Goal: Information Seeking & Learning: Learn about a topic

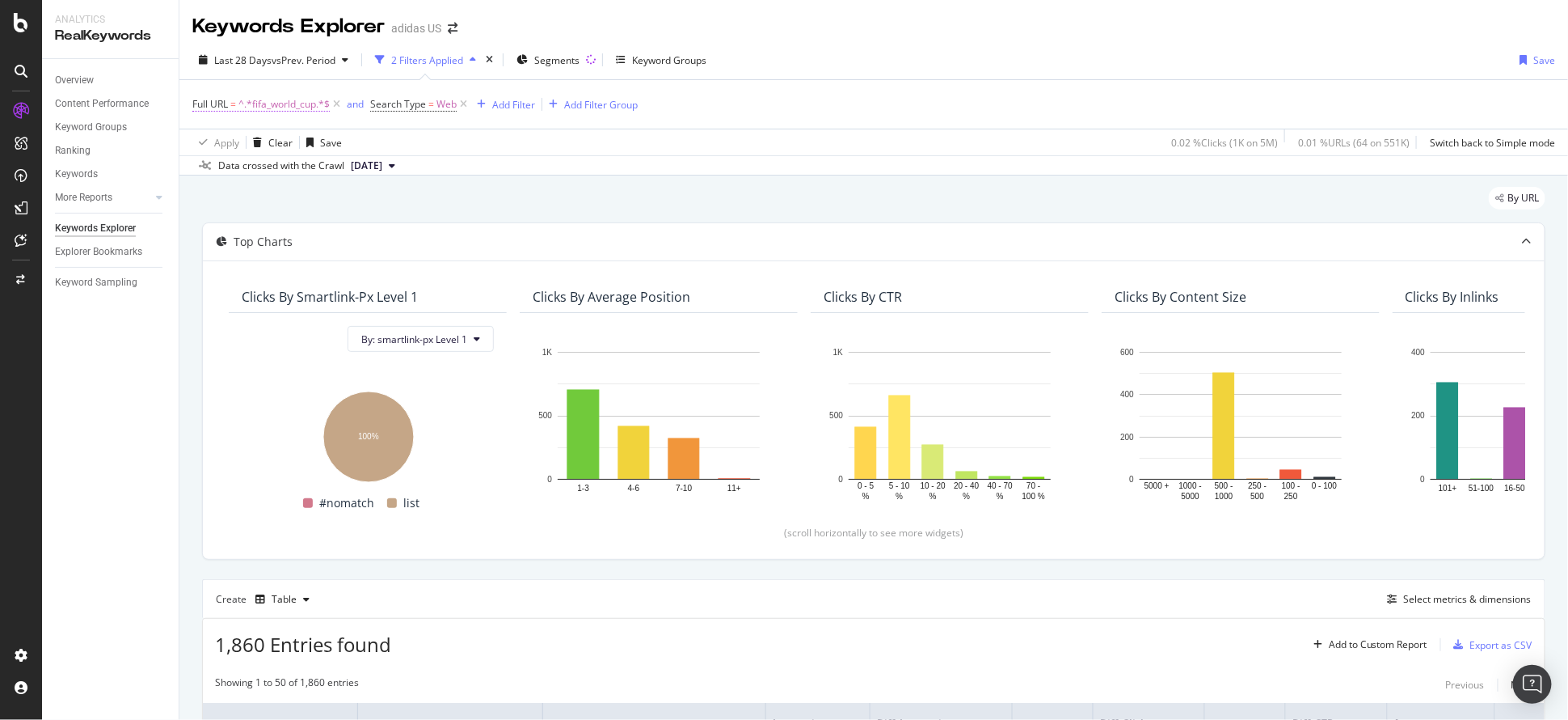
click at [291, 100] on span "^.*fifa_world_cup.*$" at bounding box center [283, 104] width 91 height 23
click at [253, 167] on input "fifa_world_cup" at bounding box center [282, 171] width 152 height 26
type input "soccer"
click at [361, 209] on div "Apply" at bounding box center [371, 206] width 25 height 14
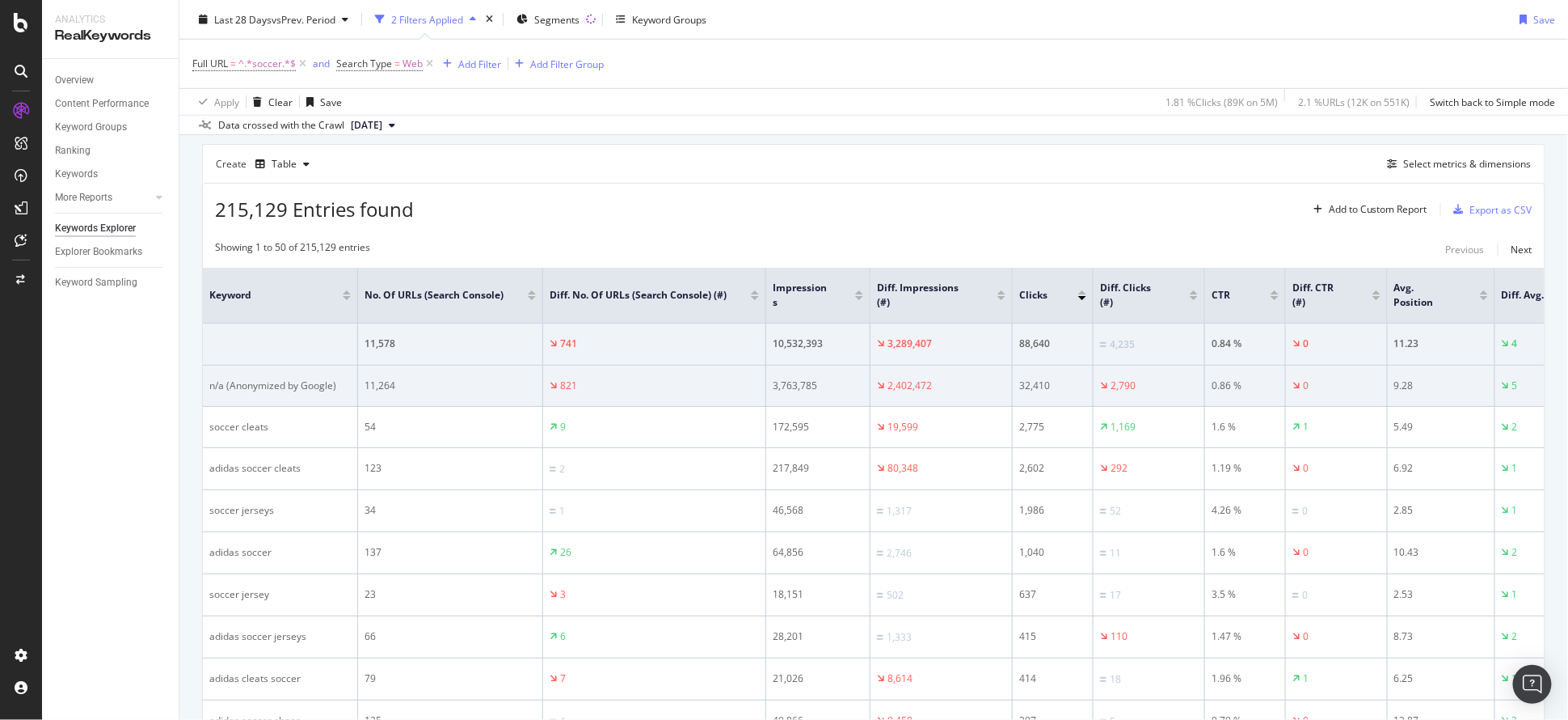
scroll to position [431, 0]
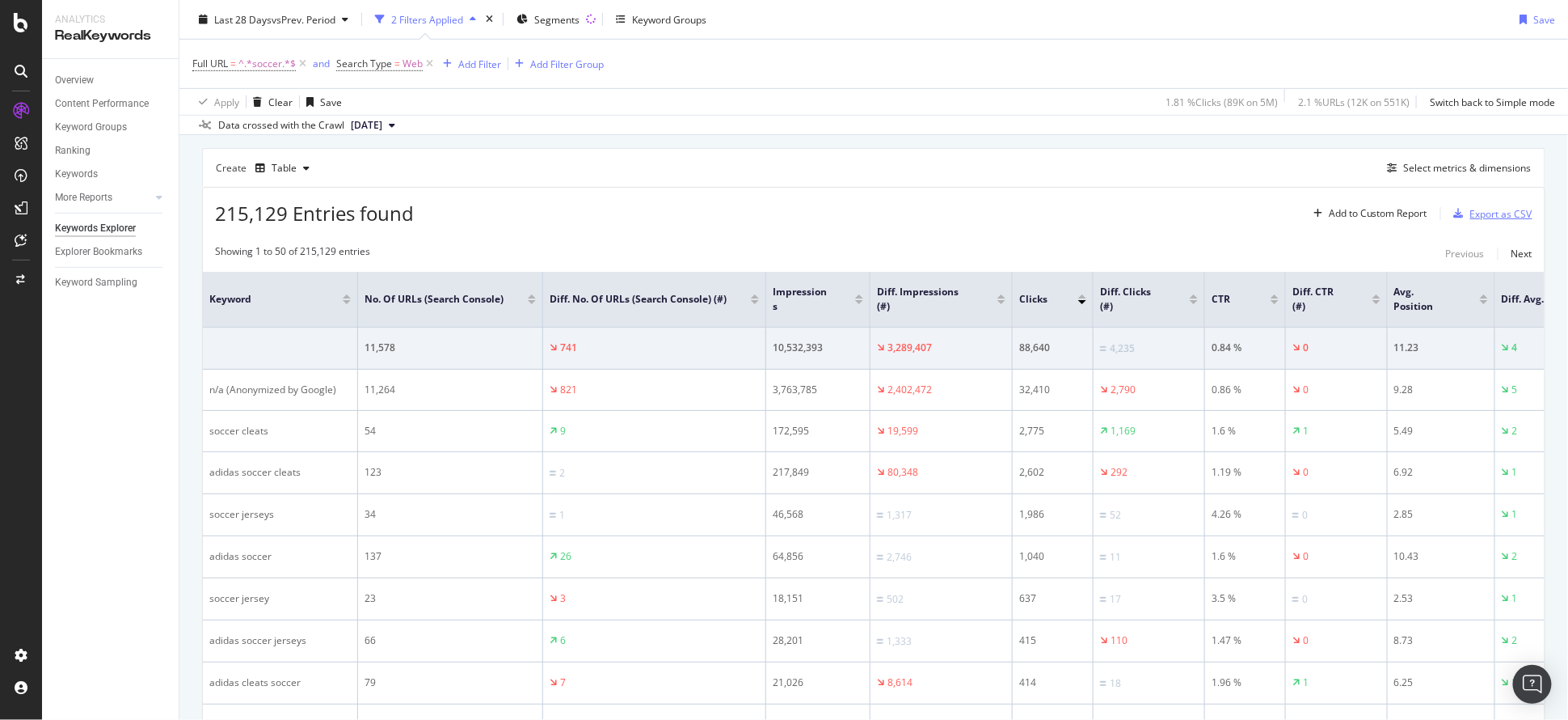
click at [1459, 223] on div "Export as CSV" at bounding box center [1489, 213] width 85 height 25
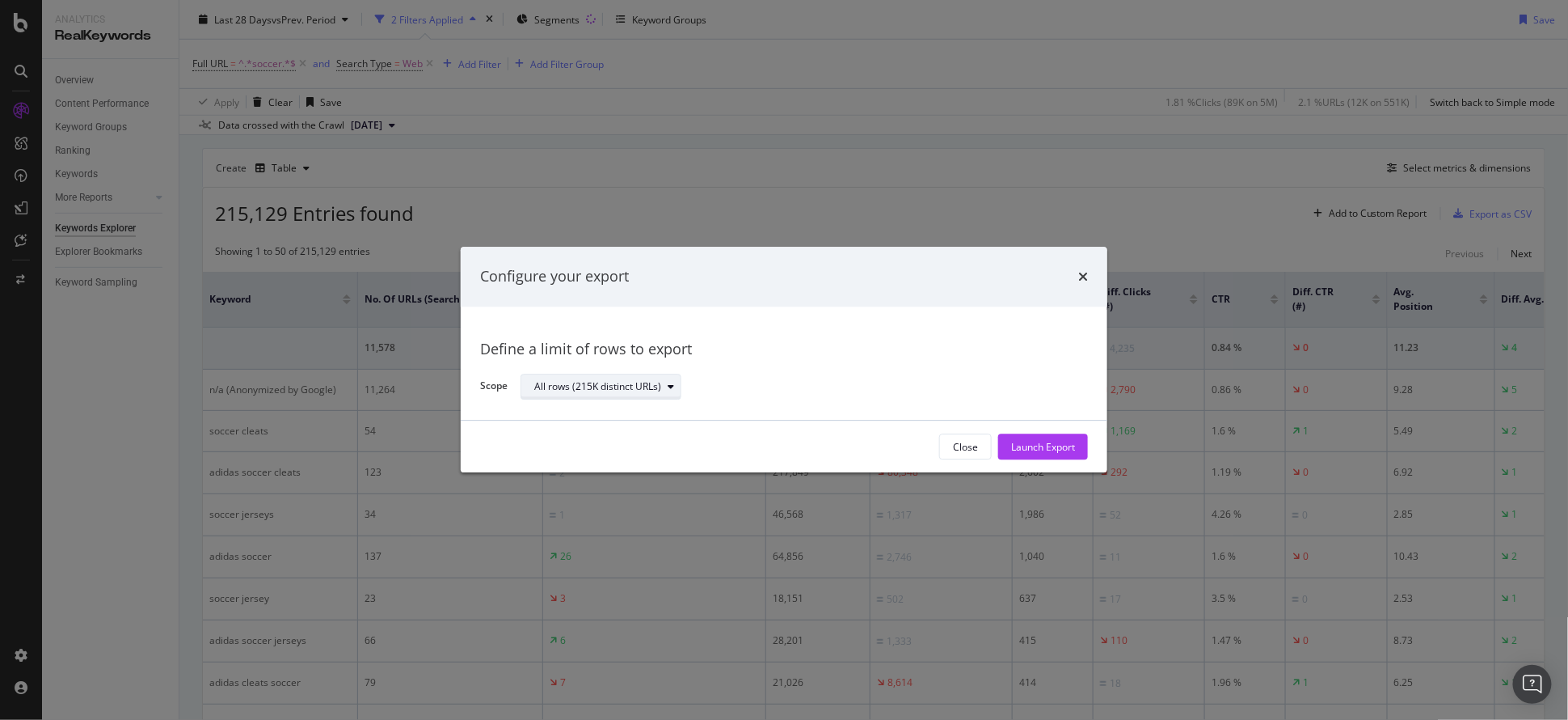
click at [592, 389] on div "All rows (215K distinct URLs)" at bounding box center [597, 387] width 127 height 10
click at [625, 437] on div "Define a limit" at bounding box center [610, 441] width 162 height 21
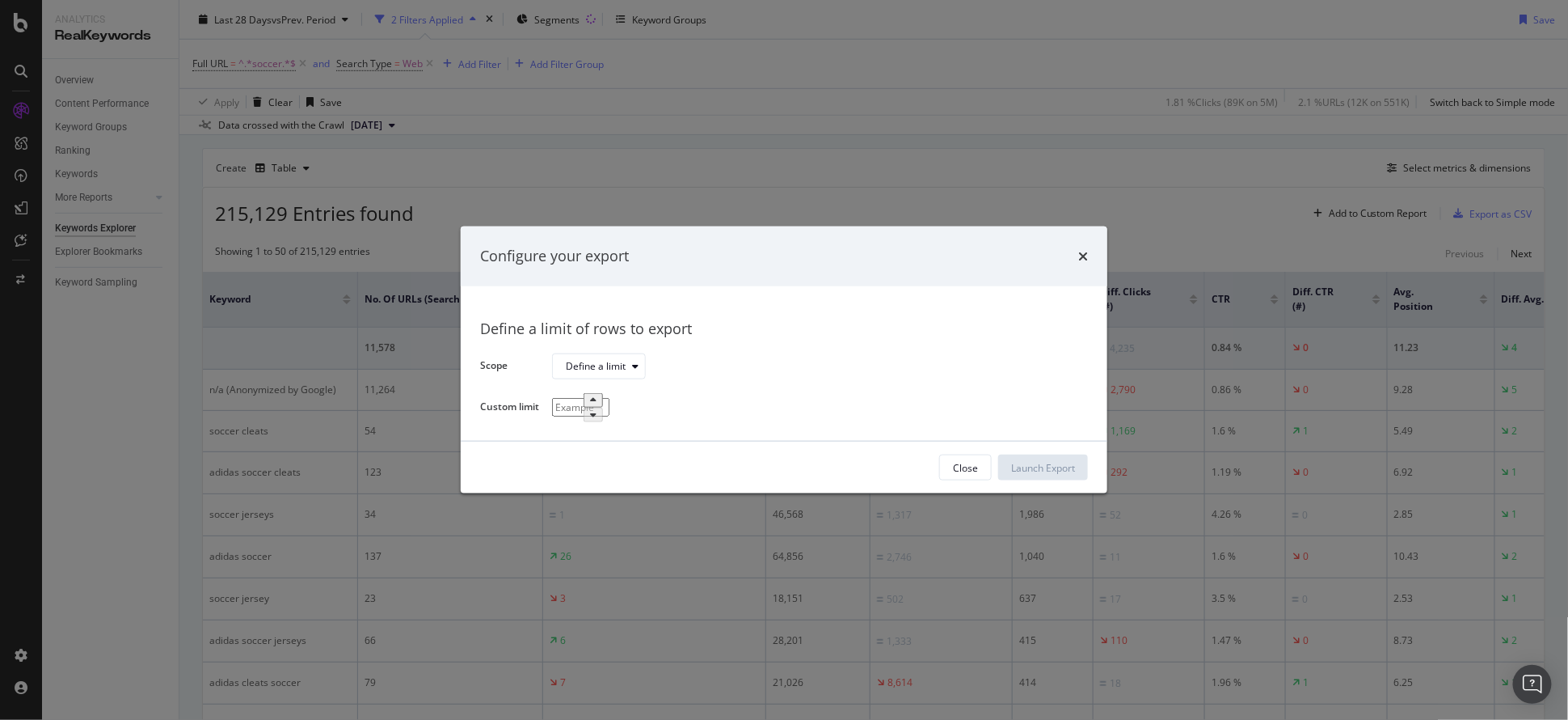
click at [607, 415] on input "modal" at bounding box center [580, 406] width 57 height 19
type input "1"
type input "250"
click at [1070, 458] on div "Launch Export" at bounding box center [1042, 467] width 64 height 25
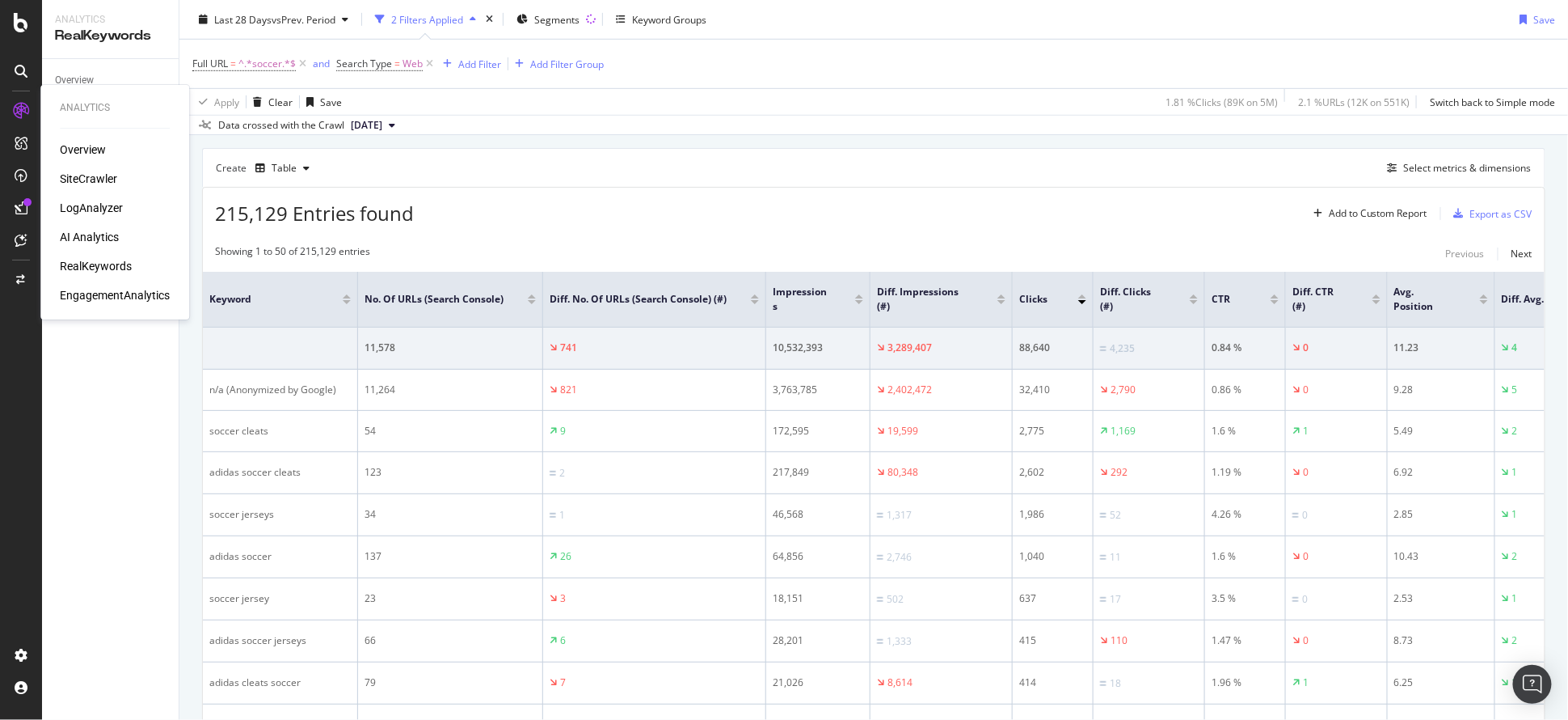
click at [103, 175] on div "SiteCrawler" at bounding box center [88, 178] width 57 height 16
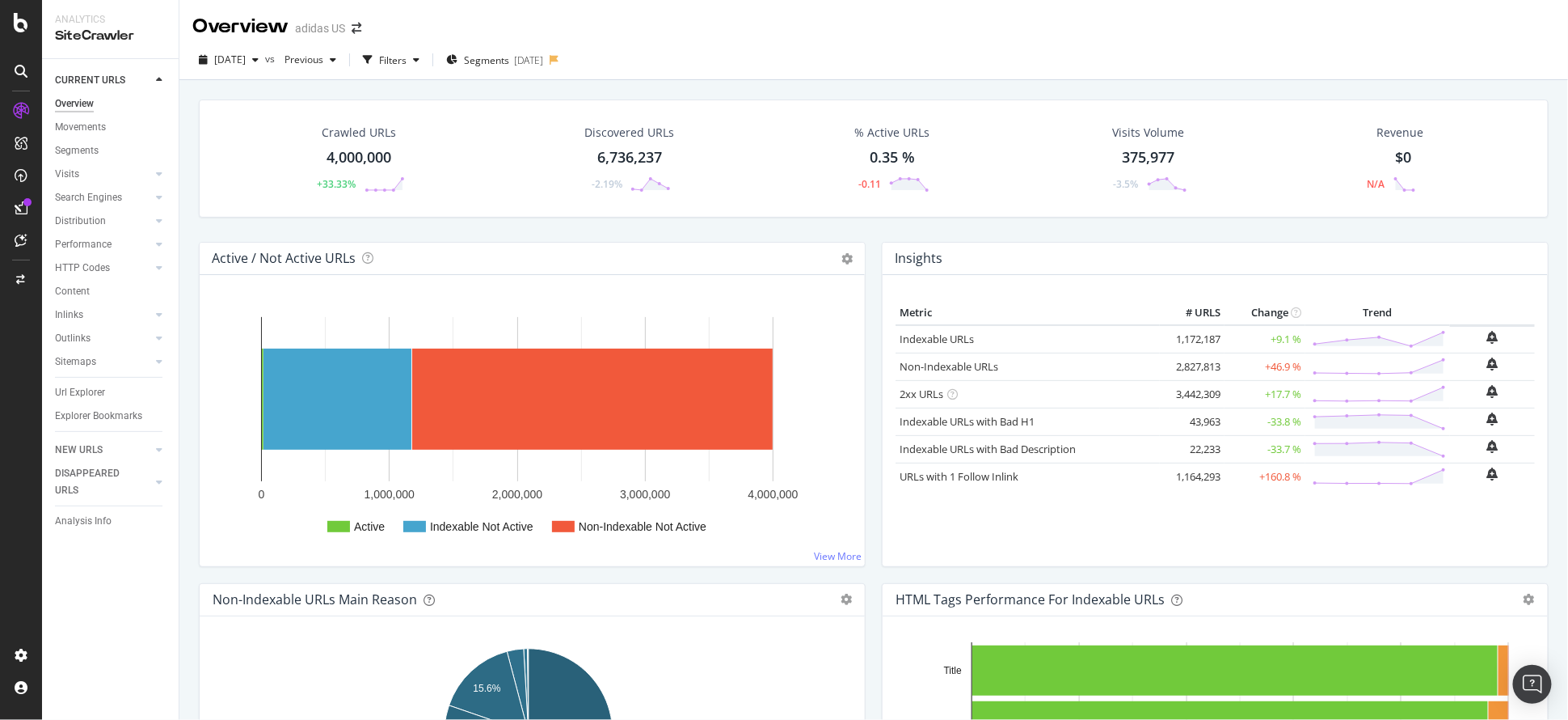
click at [460, 57] on div "[DATE] vs Previous Filters Segments [DATE]" at bounding box center [376, 60] width 366 height 26
click at [499, 61] on span "Segments" at bounding box center [487, 60] width 45 height 14
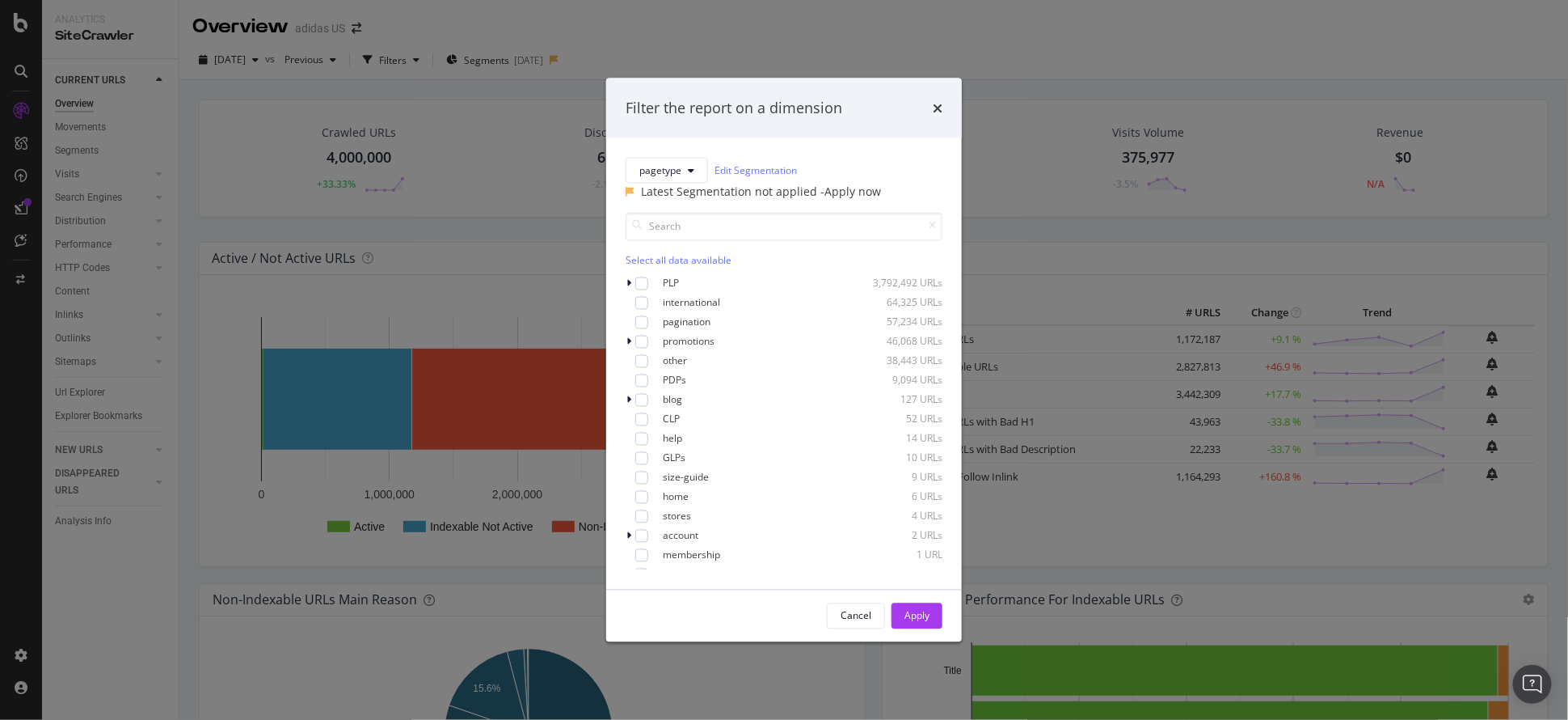
click at [859, 199] on div "- Apply now" at bounding box center [850, 191] width 61 height 16
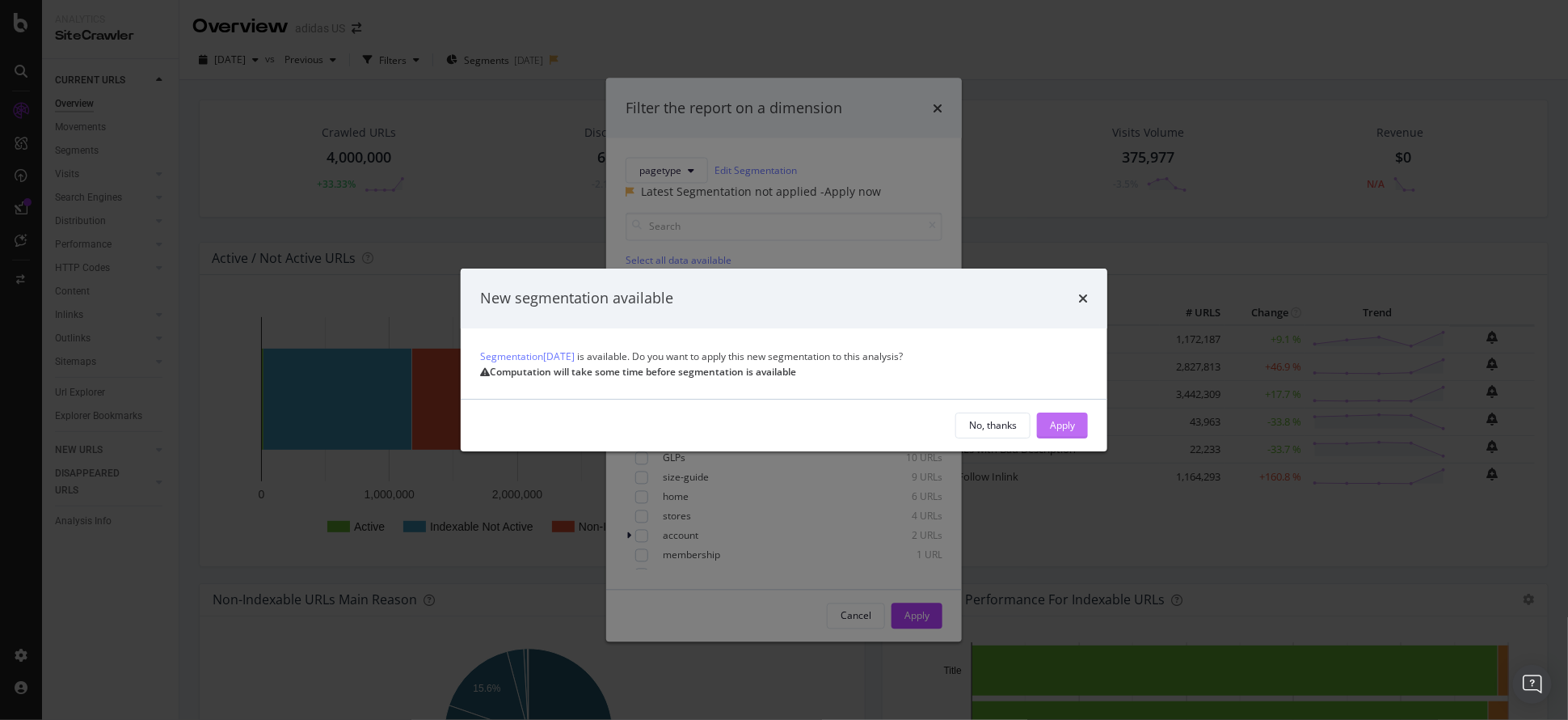
click at [1073, 432] on div "Apply" at bounding box center [1062, 425] width 25 height 14
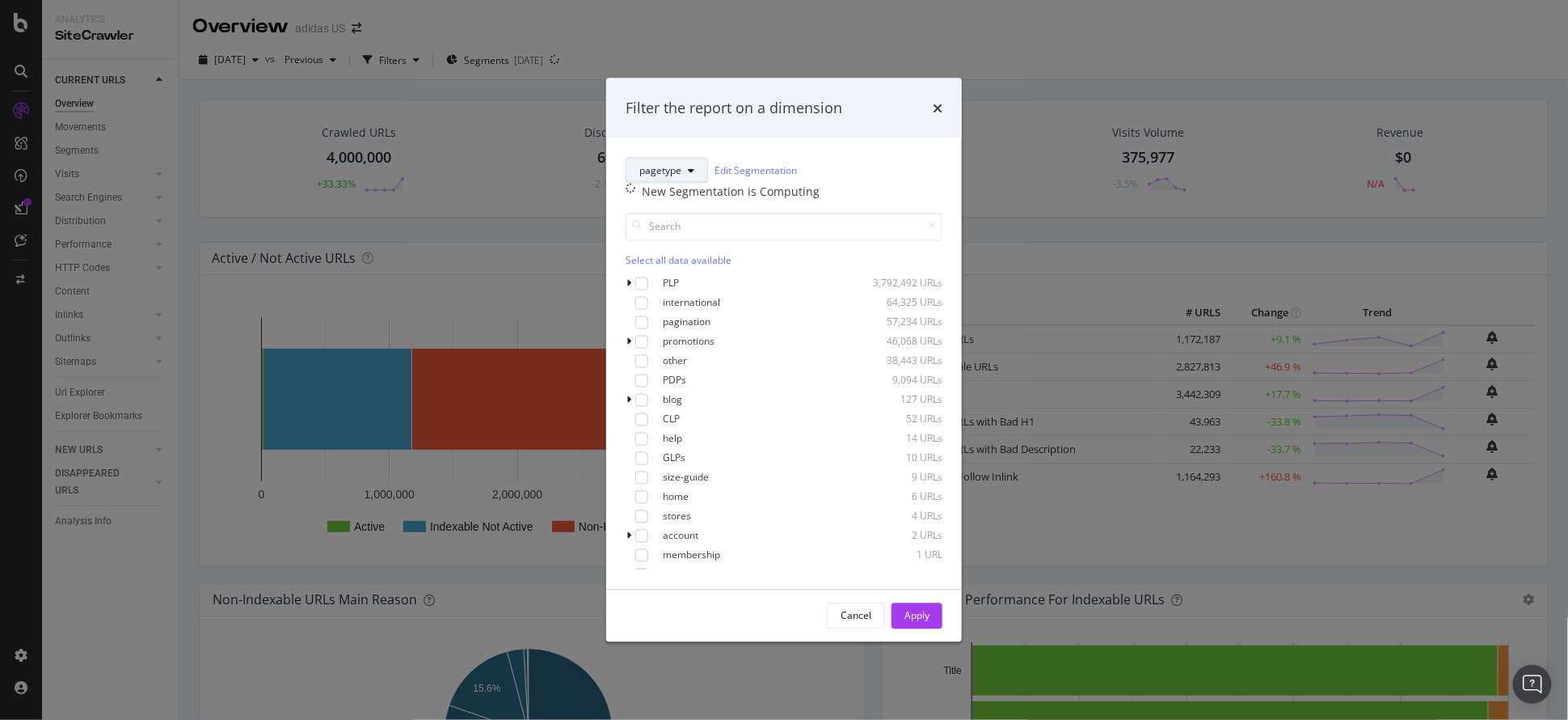
click at [674, 163] on span "pagetype" at bounding box center [660, 170] width 42 height 14
click at [706, 268] on span "commercial_moments" at bounding box center [706, 269] width 134 height 15
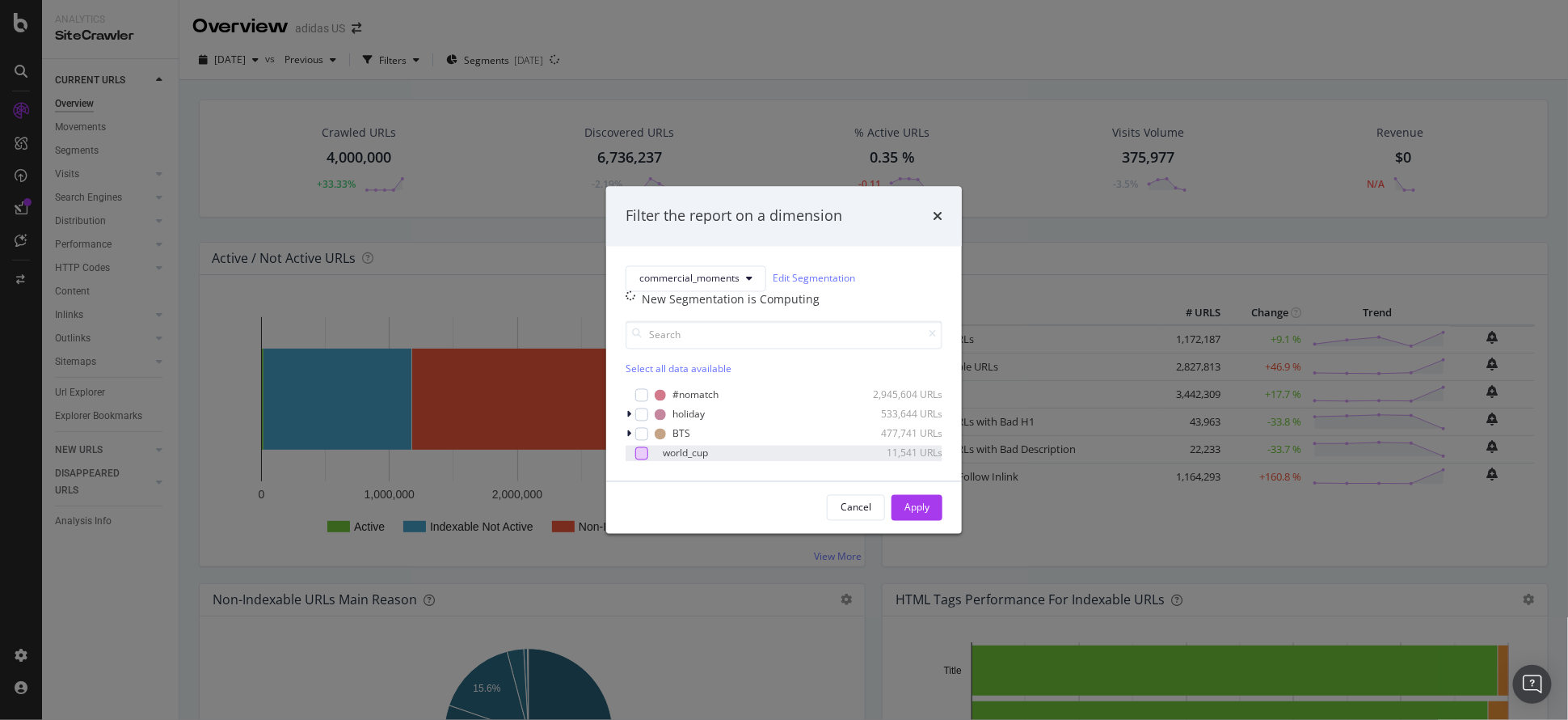
click at [649, 461] on div "world_cup 11,541 URLs" at bounding box center [784, 452] width 317 height 16
click at [643, 456] on icon "modal" at bounding box center [641, 452] width 7 height 8
click at [643, 459] on div "modal" at bounding box center [641, 452] width 13 height 13
click at [927, 514] on div "Apply" at bounding box center [916, 508] width 25 height 14
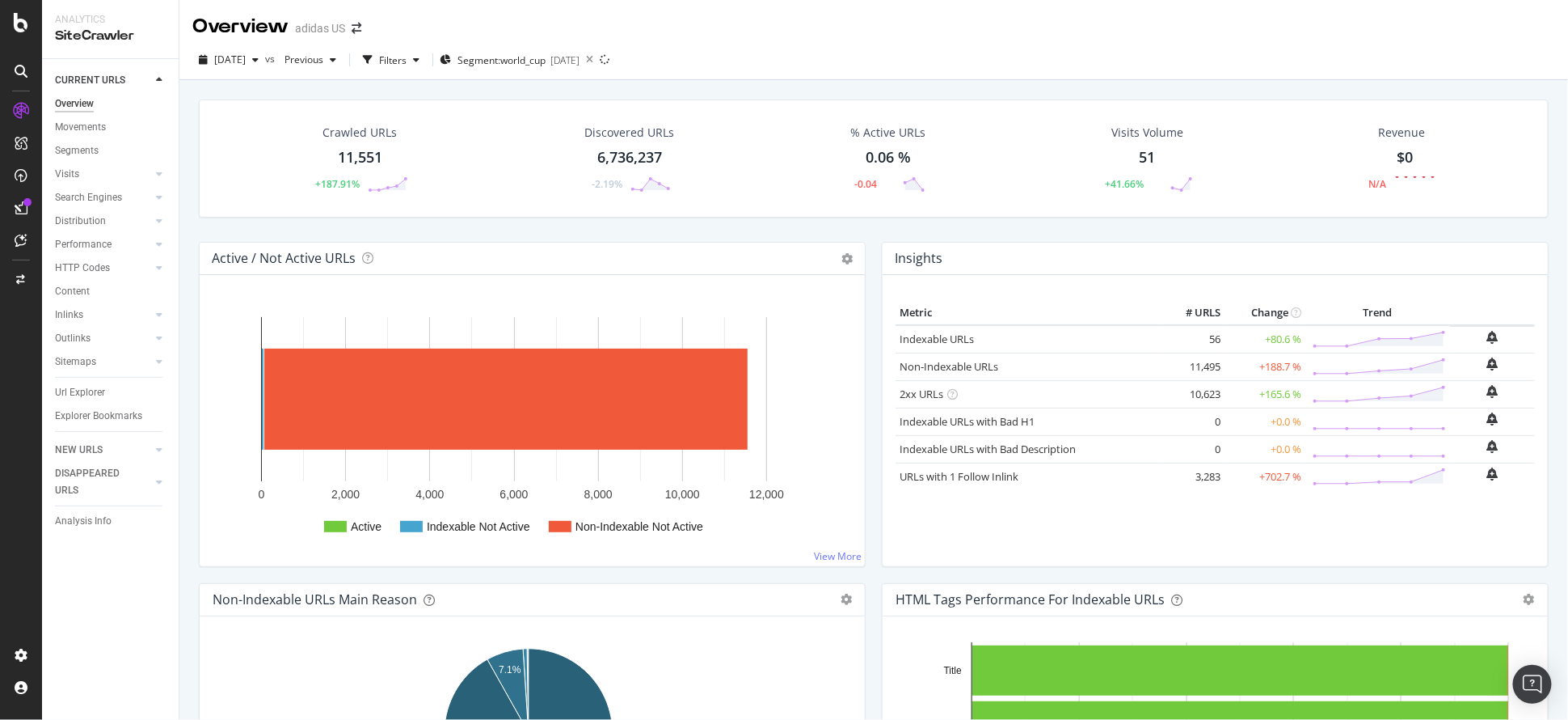
click at [923, 344] on div "Indexable URLs" at bounding box center [937, 339] width 75 height 16
click at [926, 339] on link "Indexable URLs" at bounding box center [937, 338] width 75 height 15
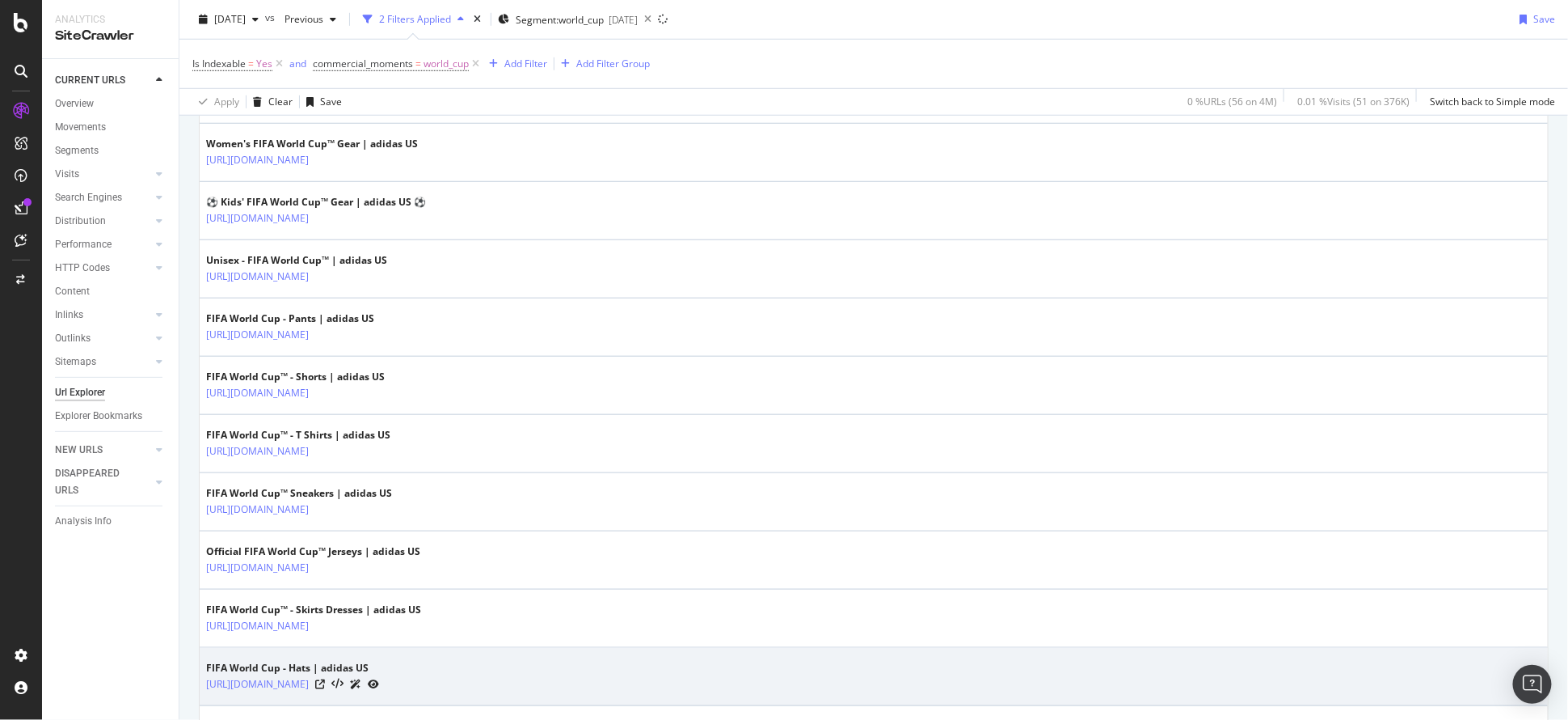
scroll to position [538, 0]
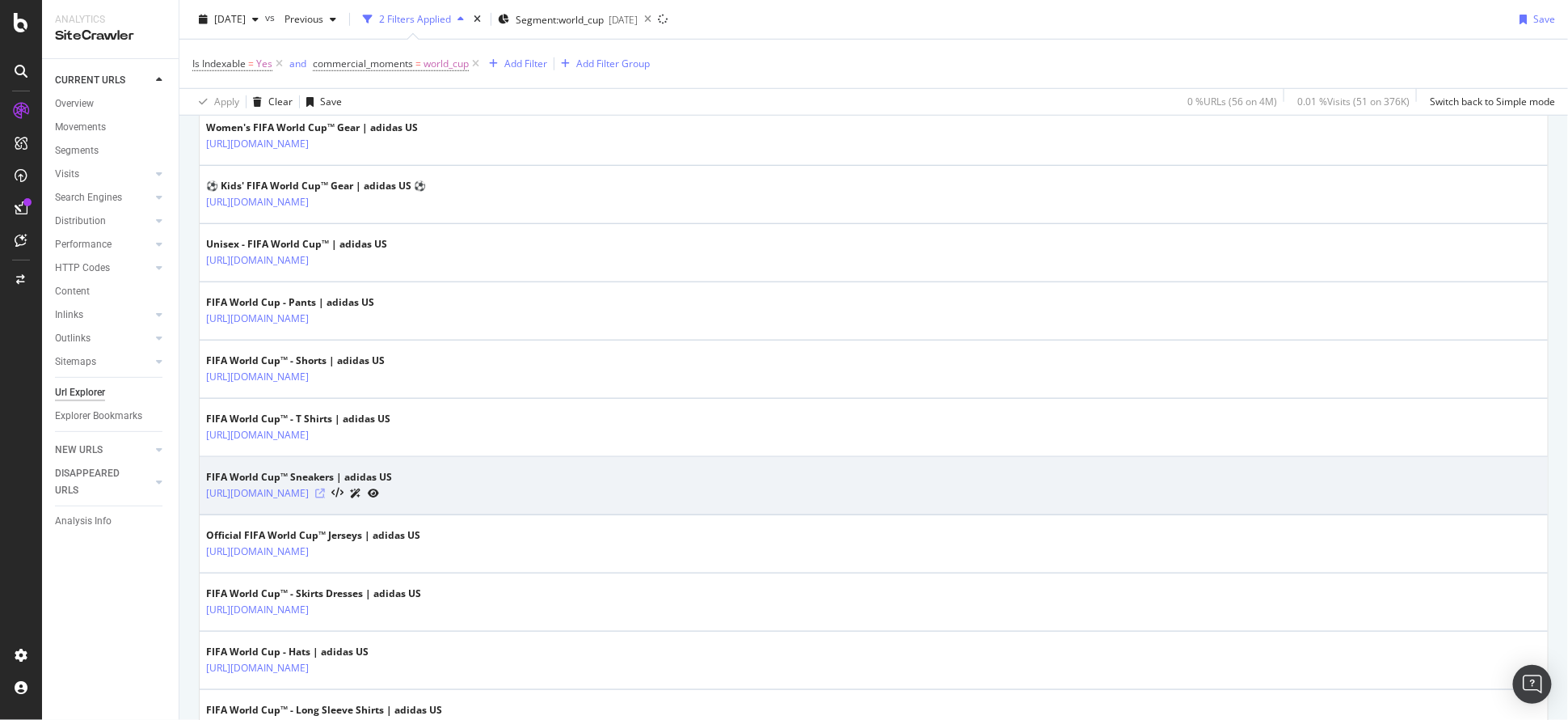
click at [324, 488] on icon at bounding box center [320, 493] width 10 height 10
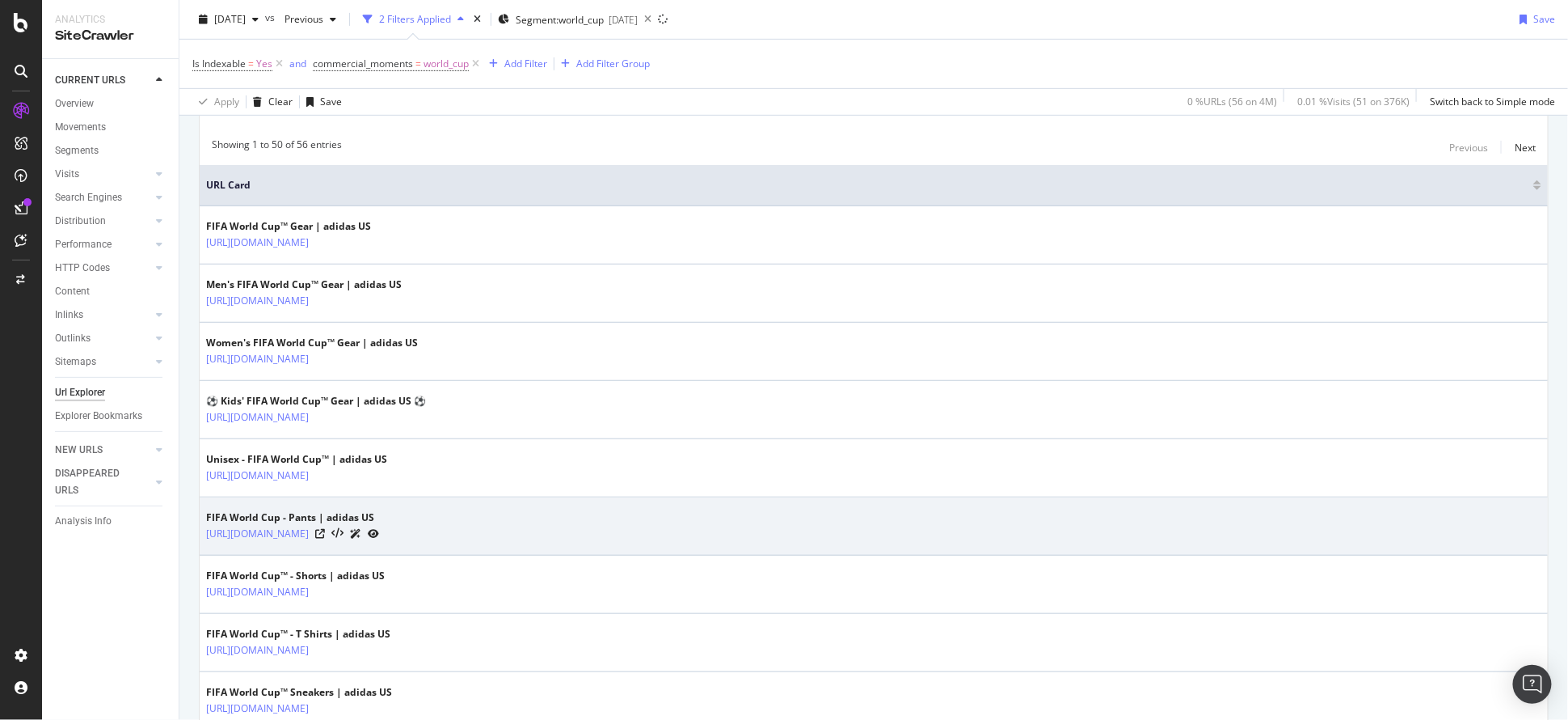
scroll to position [0, 0]
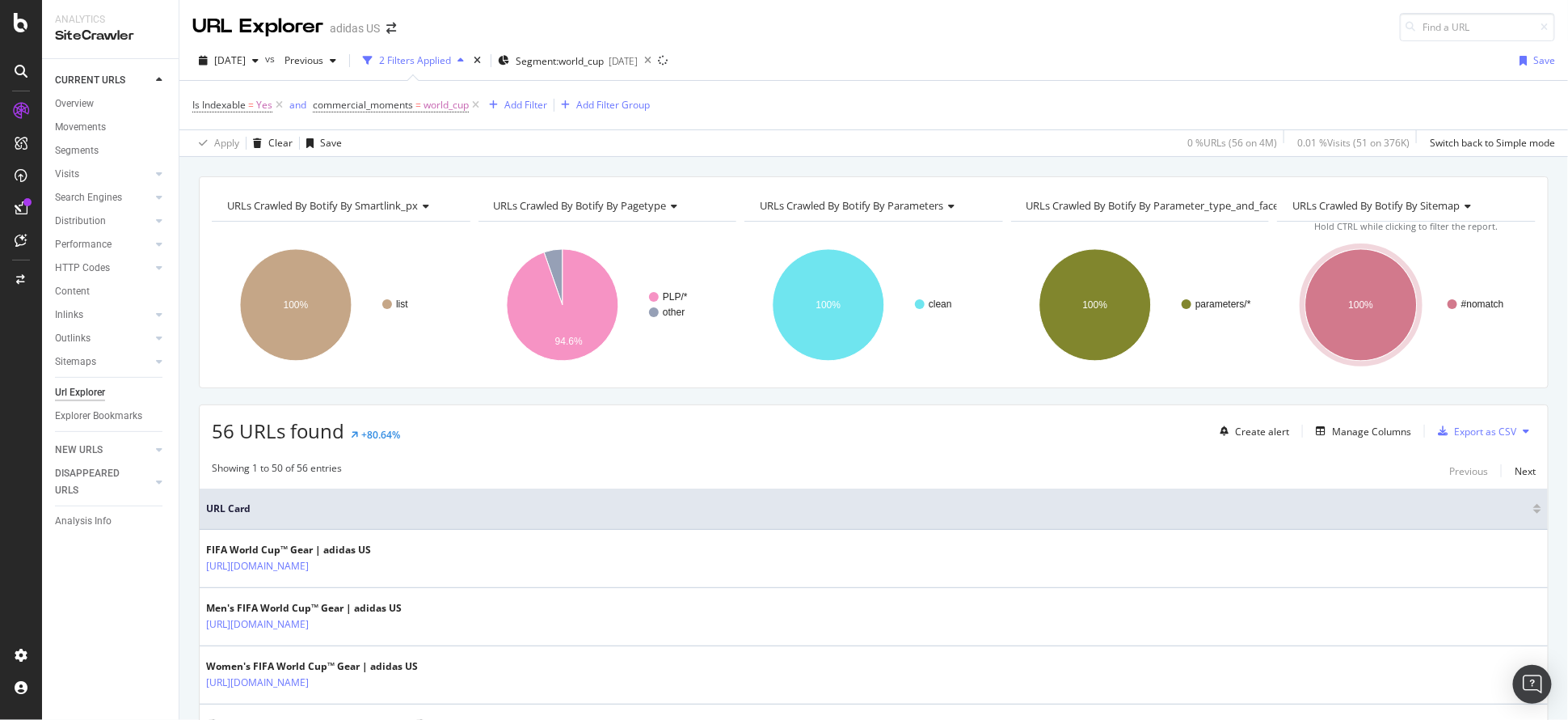
click at [256, 198] on span "URLs Crawled By Botify By smartlink_px" at bounding box center [322, 205] width 191 height 15
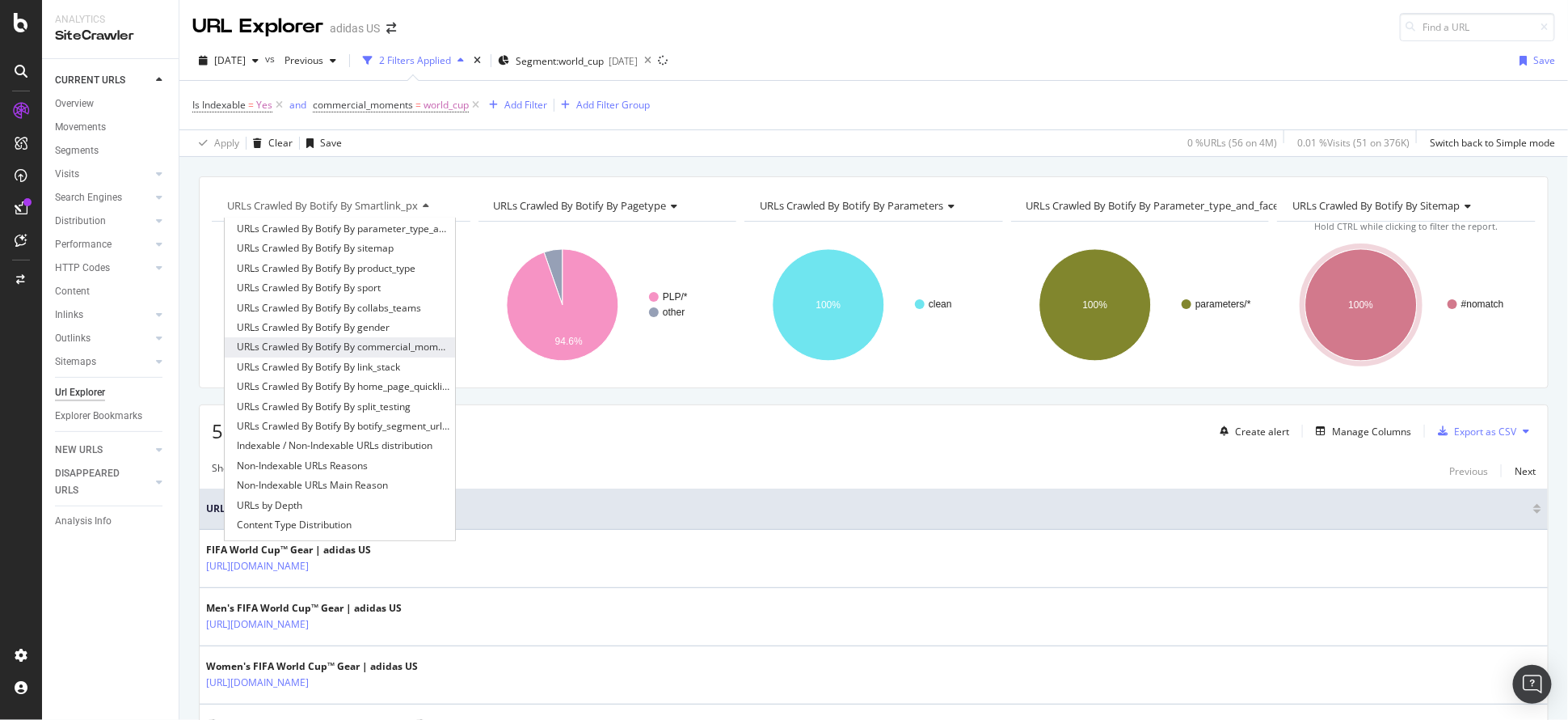
scroll to position [107, 0]
click at [338, 302] on span "URLs Crawled By Botify By gender" at bounding box center [313, 297] width 152 height 16
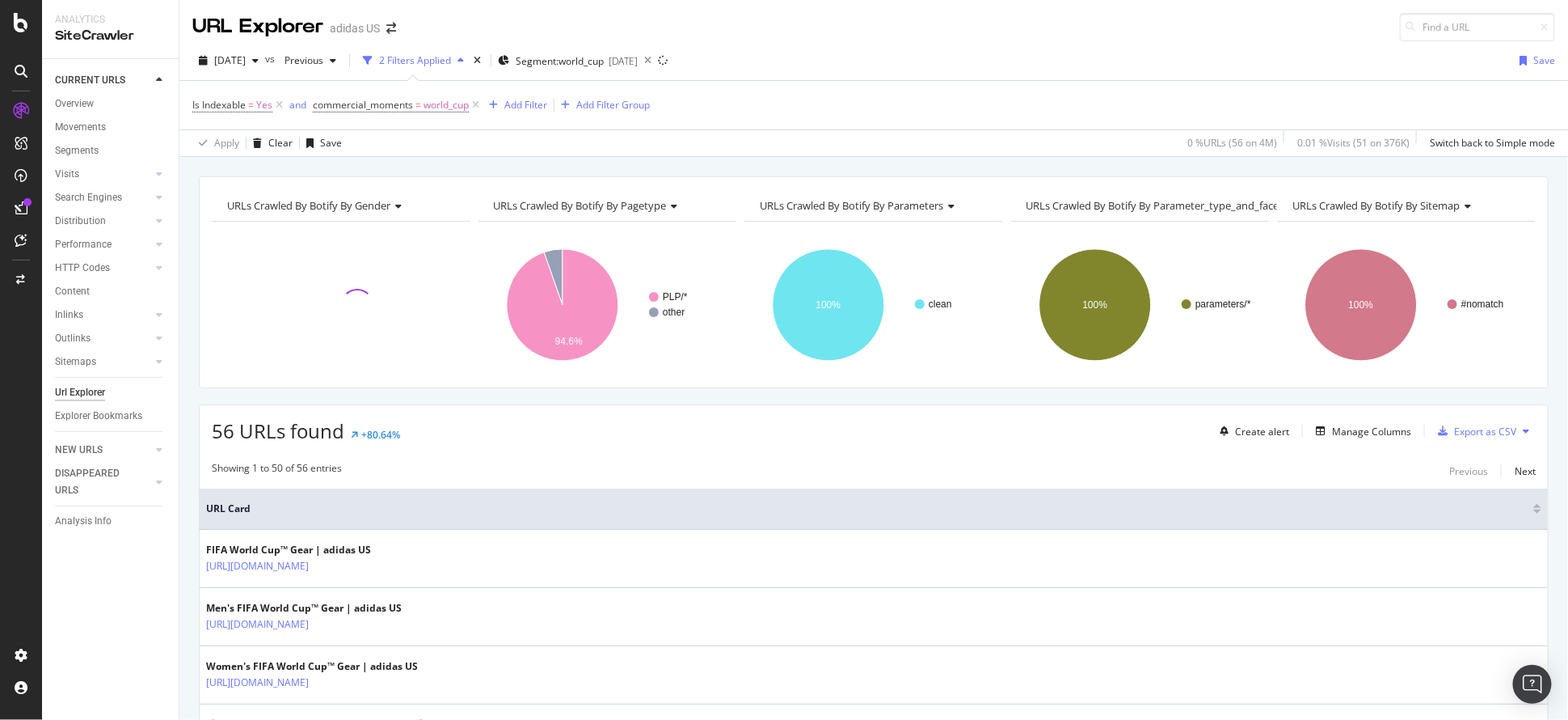
click at [552, 205] on span "URLs Crawled By Botify By pagetype" at bounding box center [580, 205] width 173 height 15
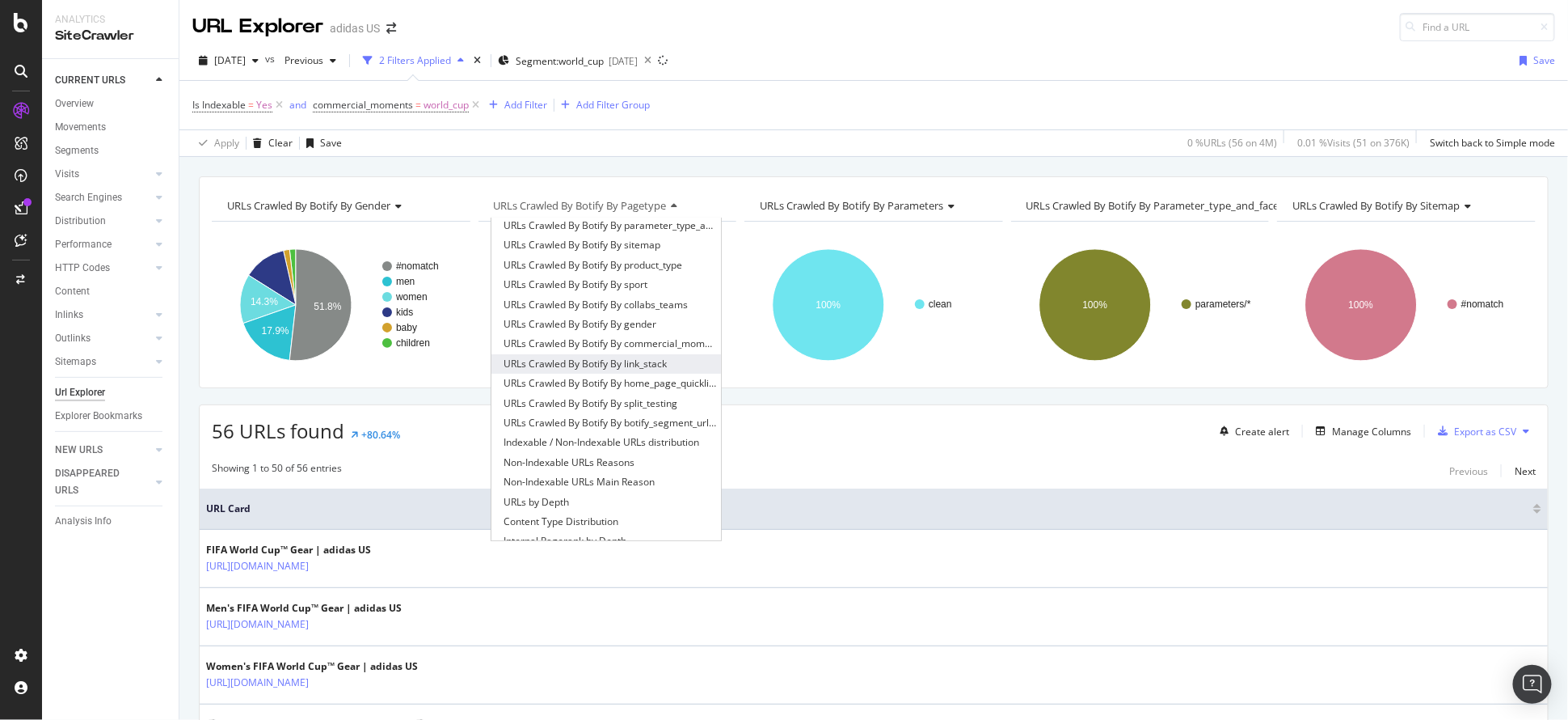
scroll to position [107, 0]
click at [641, 414] on span "Indexable / Non-Indexable URLs distribution" at bounding box center [601, 415] width 196 height 16
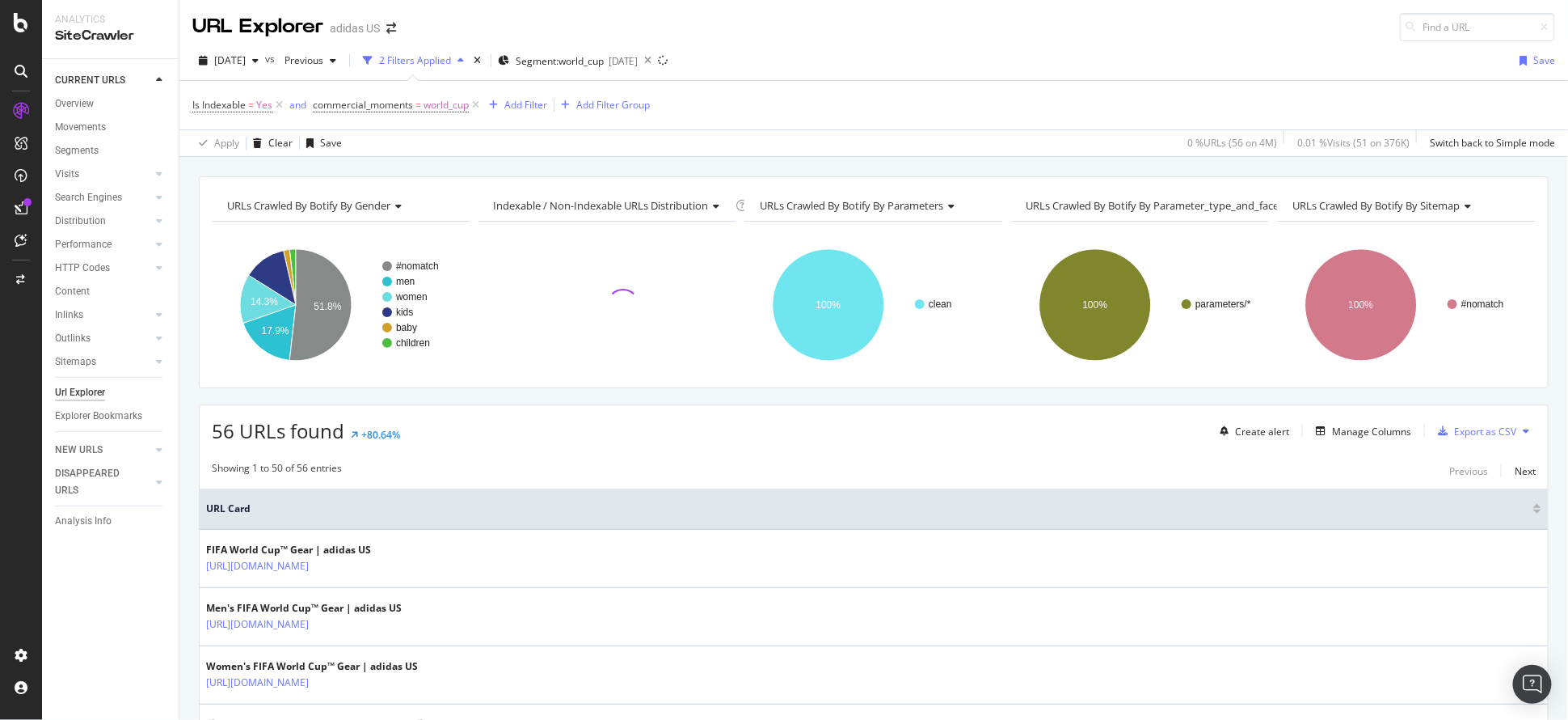
click at [805, 210] on span "URLs Crawled By Botify By parameters" at bounding box center [851, 205] width 184 height 15
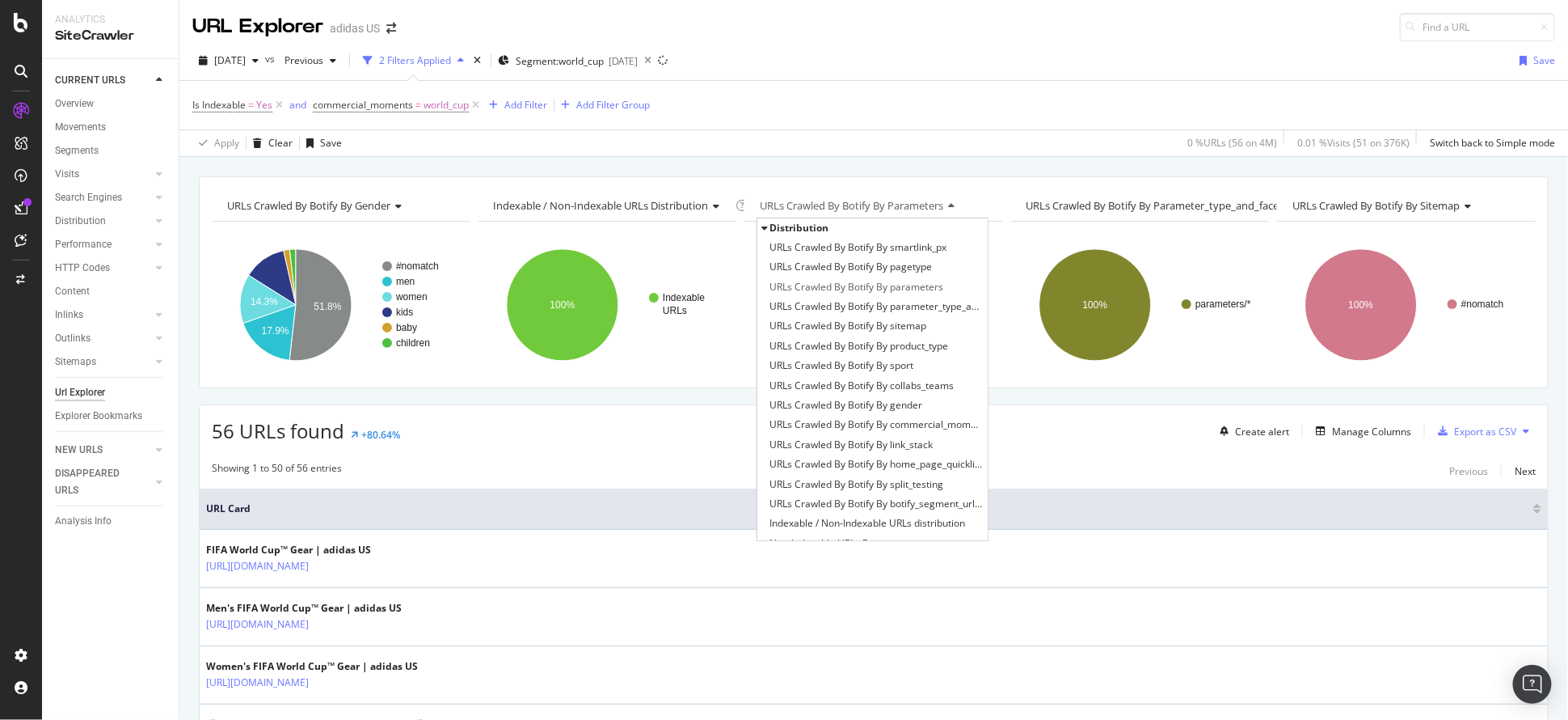
click at [622, 202] on span "Indexable / Non-Indexable URLs distribution" at bounding box center [601, 205] width 215 height 15
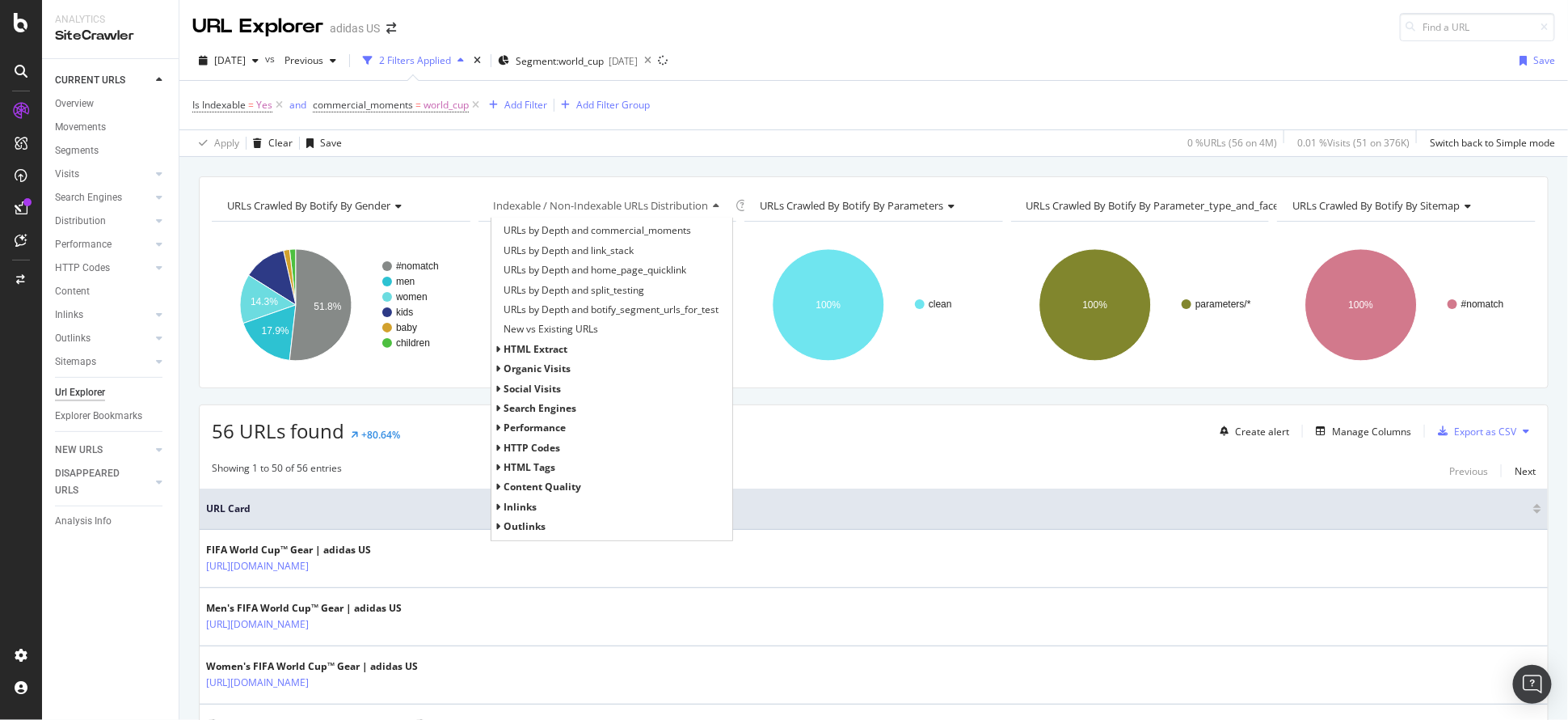
scroll to position [683, 0]
click at [526, 469] on span "Inlinks" at bounding box center [520, 472] width 33 height 14
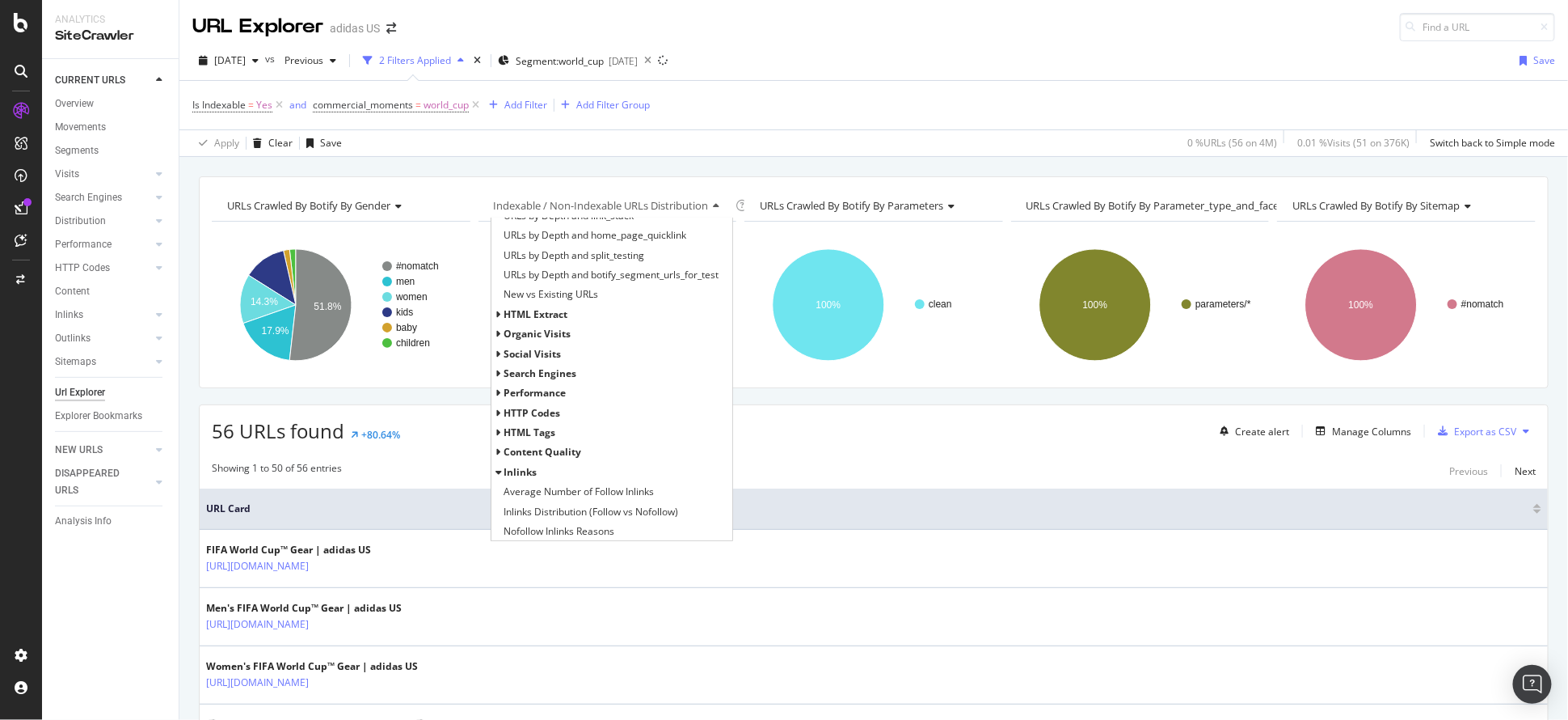
click at [532, 486] on span "Average Number of Follow Inlinks" at bounding box center [578, 492] width 150 height 16
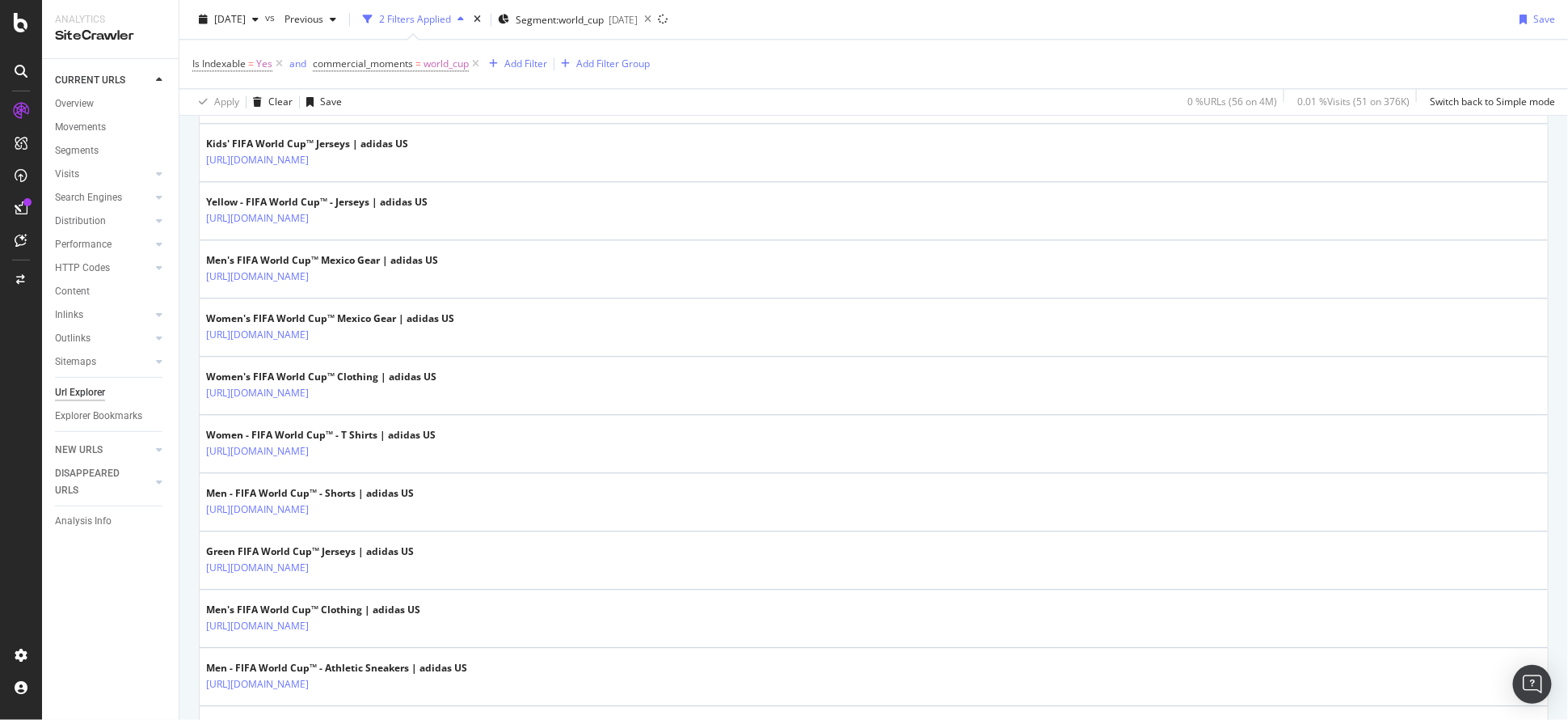
scroll to position [1941, 0]
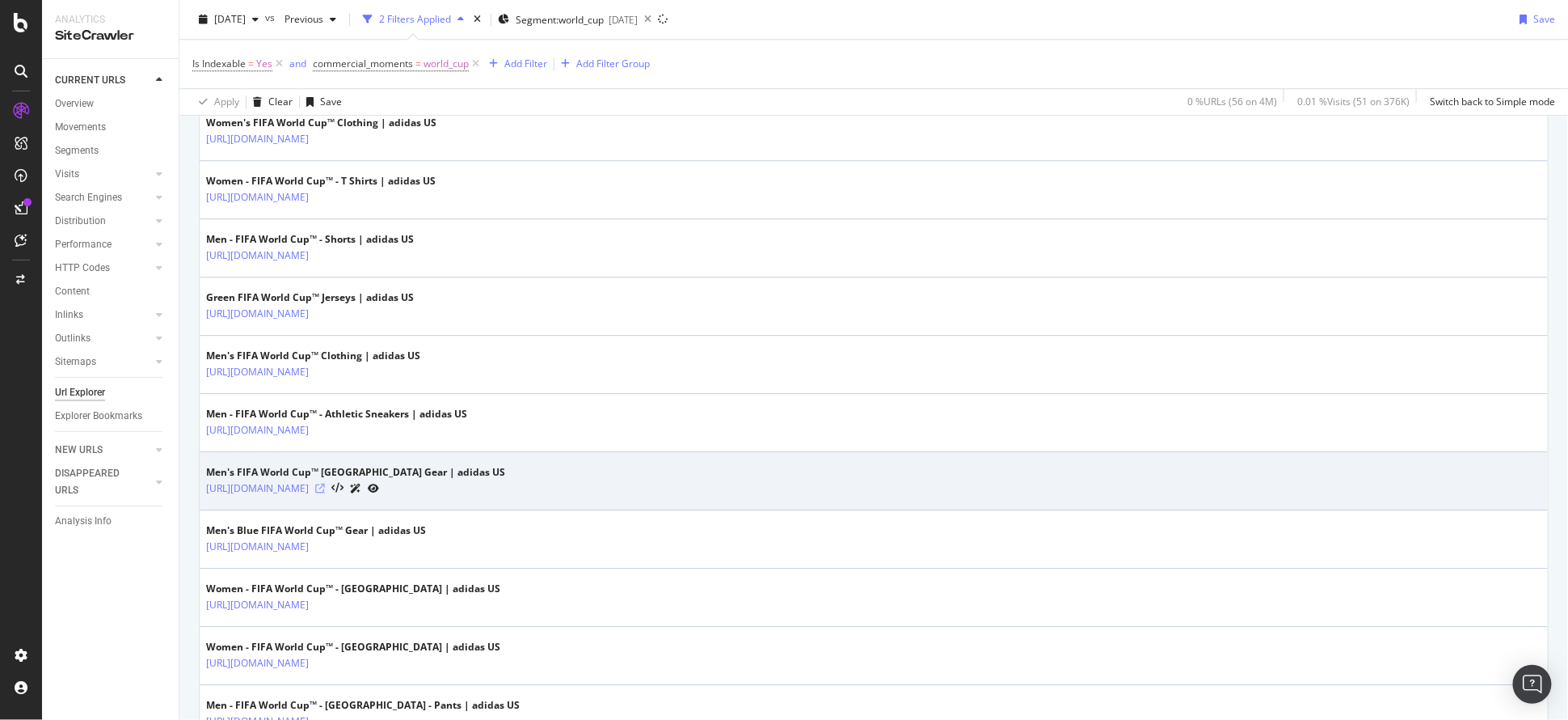
click at [324, 484] on icon at bounding box center [320, 489] width 10 height 10
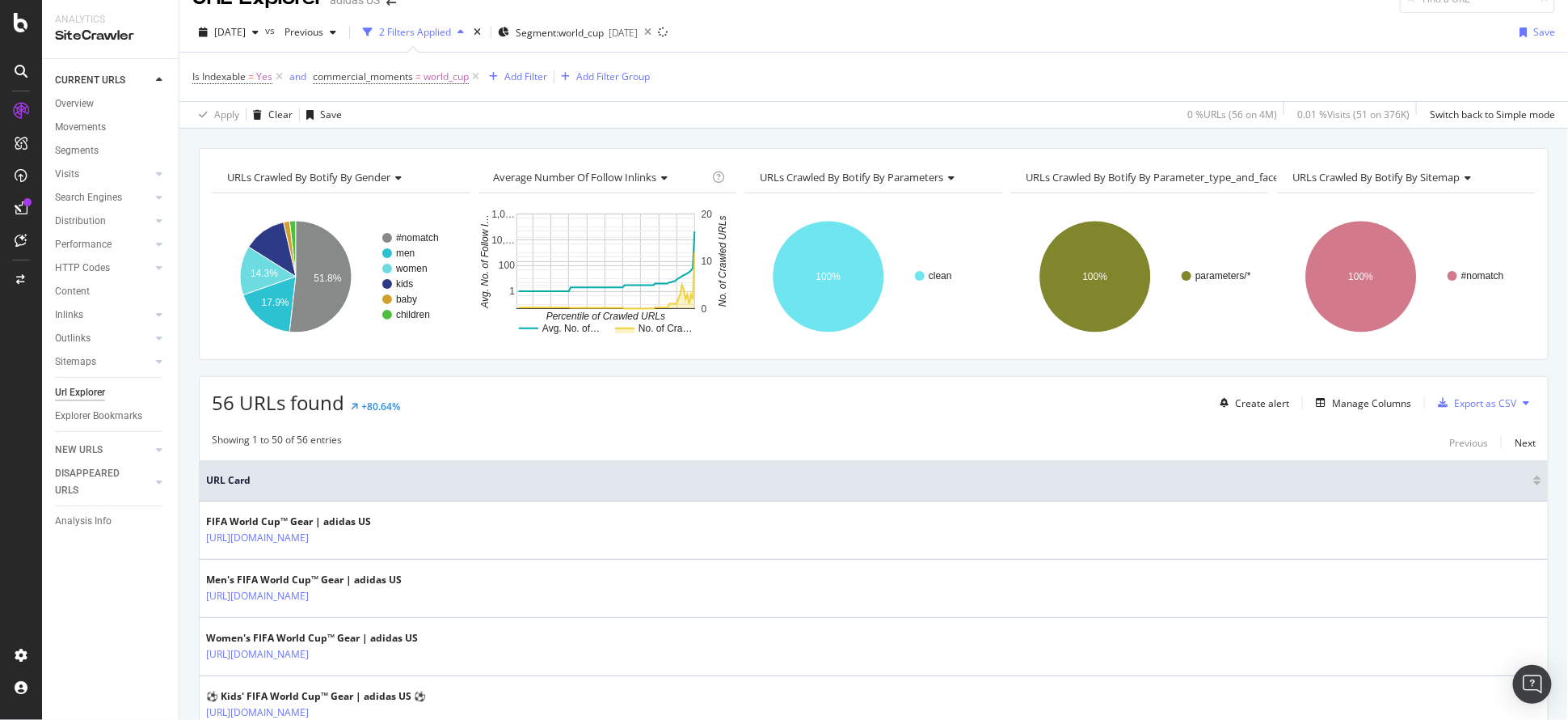
scroll to position [0, 0]
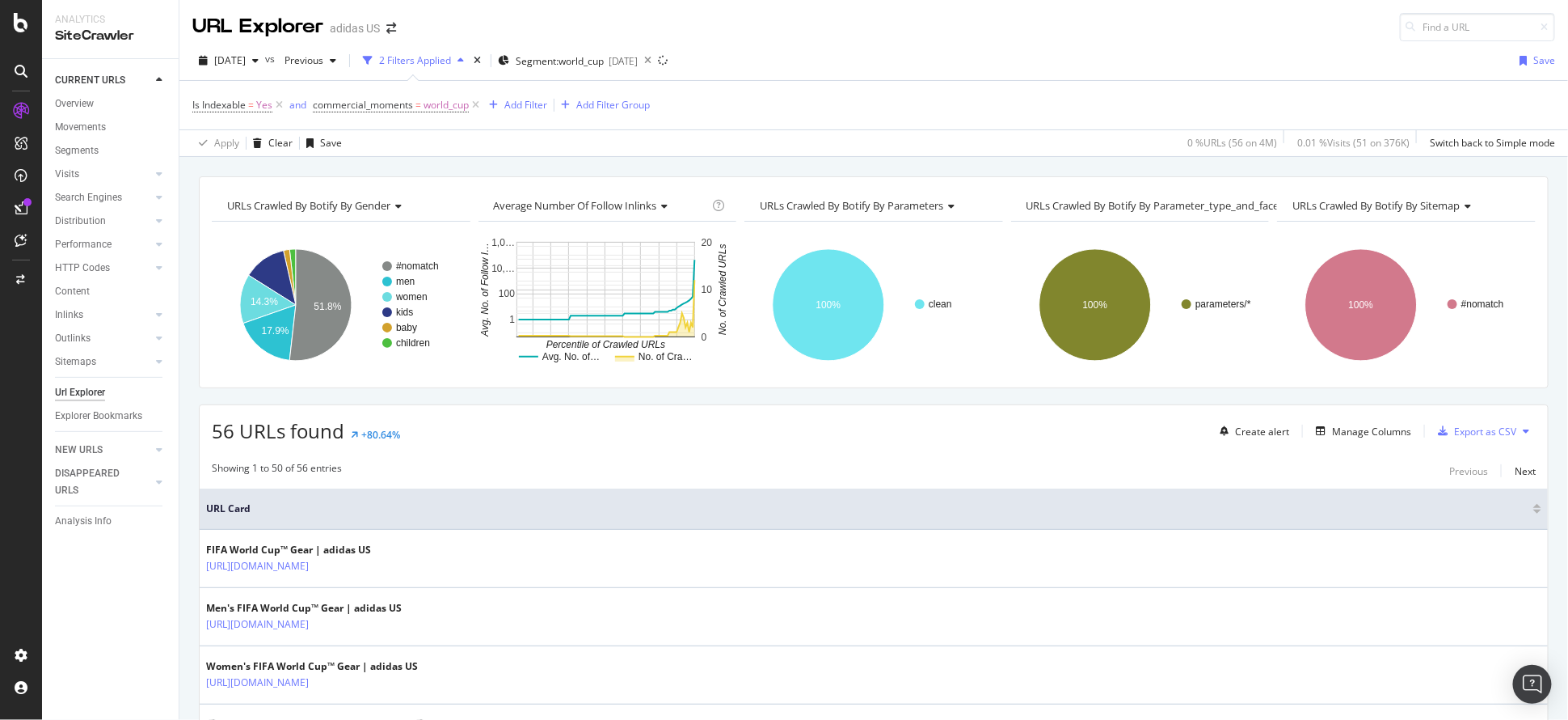
click at [858, 199] on span "URLs Crawled By Botify By parameters" at bounding box center [851, 205] width 184 height 15
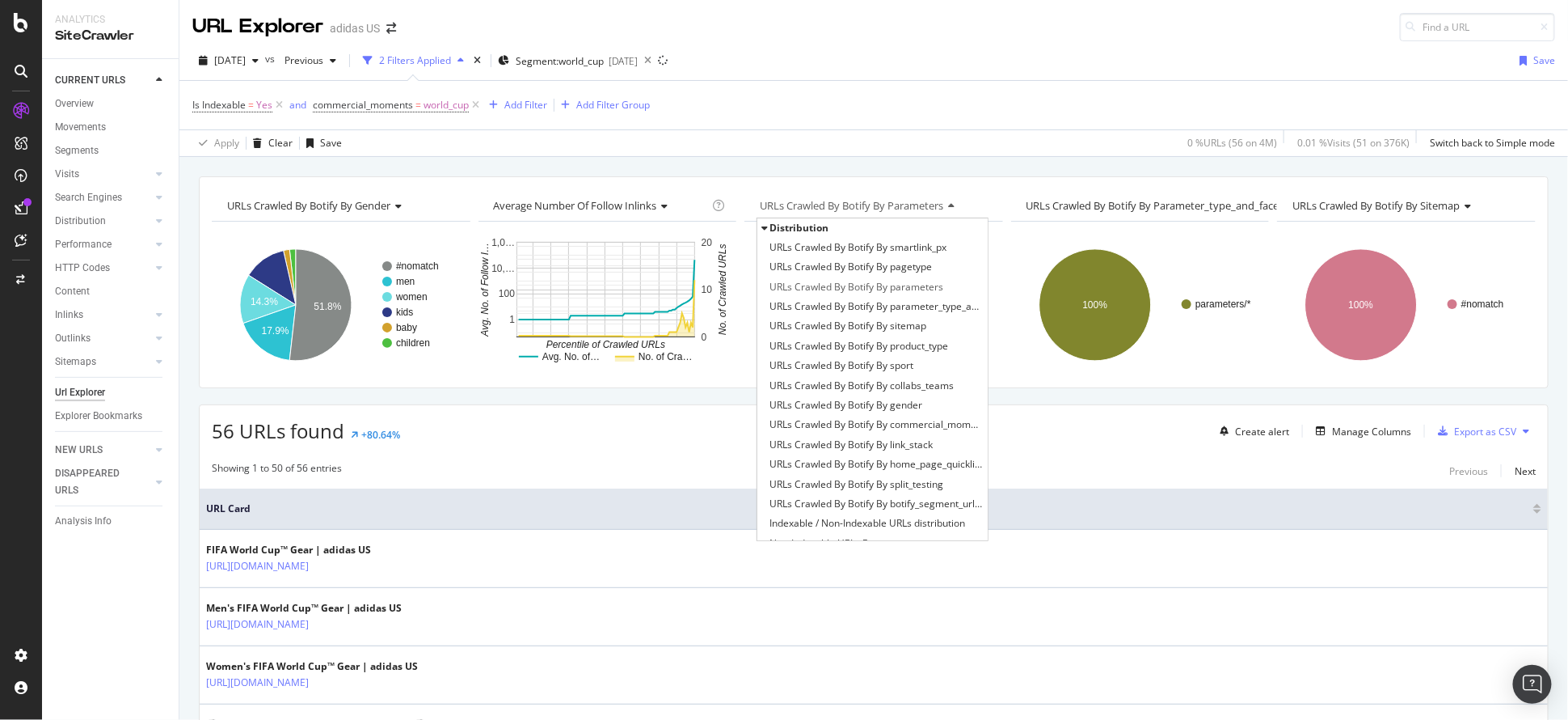
click at [810, 225] on span "Distribution" at bounding box center [798, 227] width 59 height 14
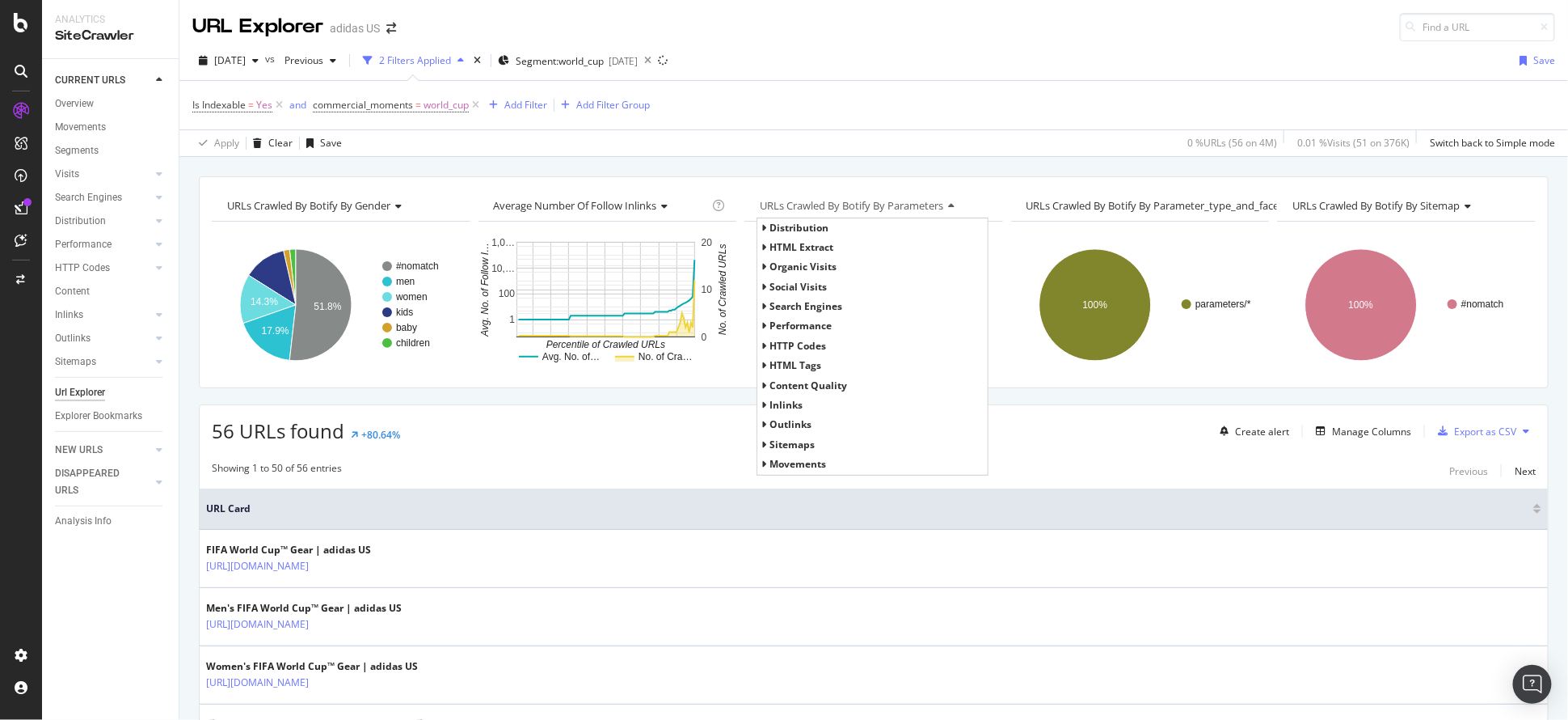
click at [797, 346] on span "HTTP Codes" at bounding box center [797, 345] width 57 height 14
click at [809, 367] on span "HTTP Status Codes Distribution" at bounding box center [839, 365] width 141 height 16
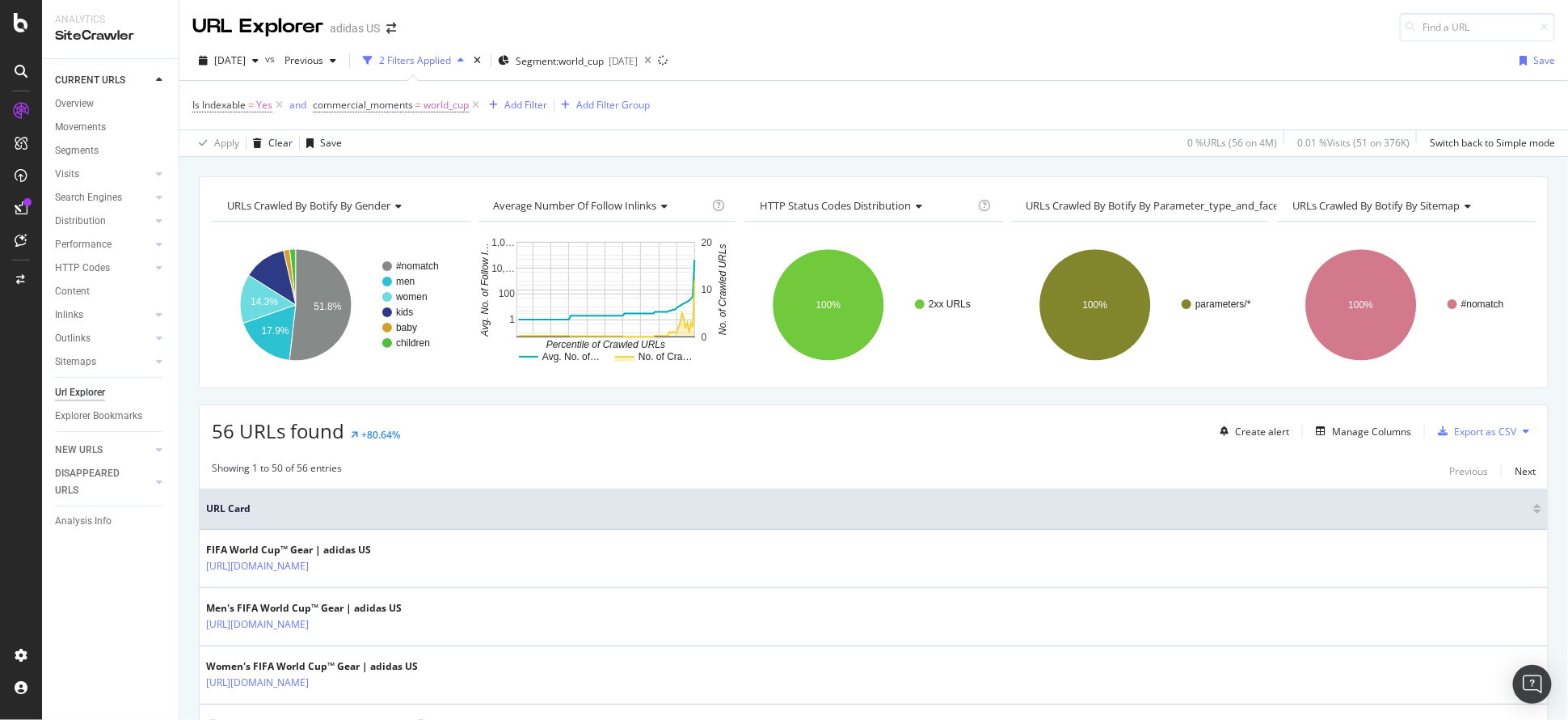
click at [476, 97] on icon at bounding box center [476, 105] width 14 height 16
click at [338, 97] on div "Add Filter" at bounding box center [329, 104] width 43 height 14
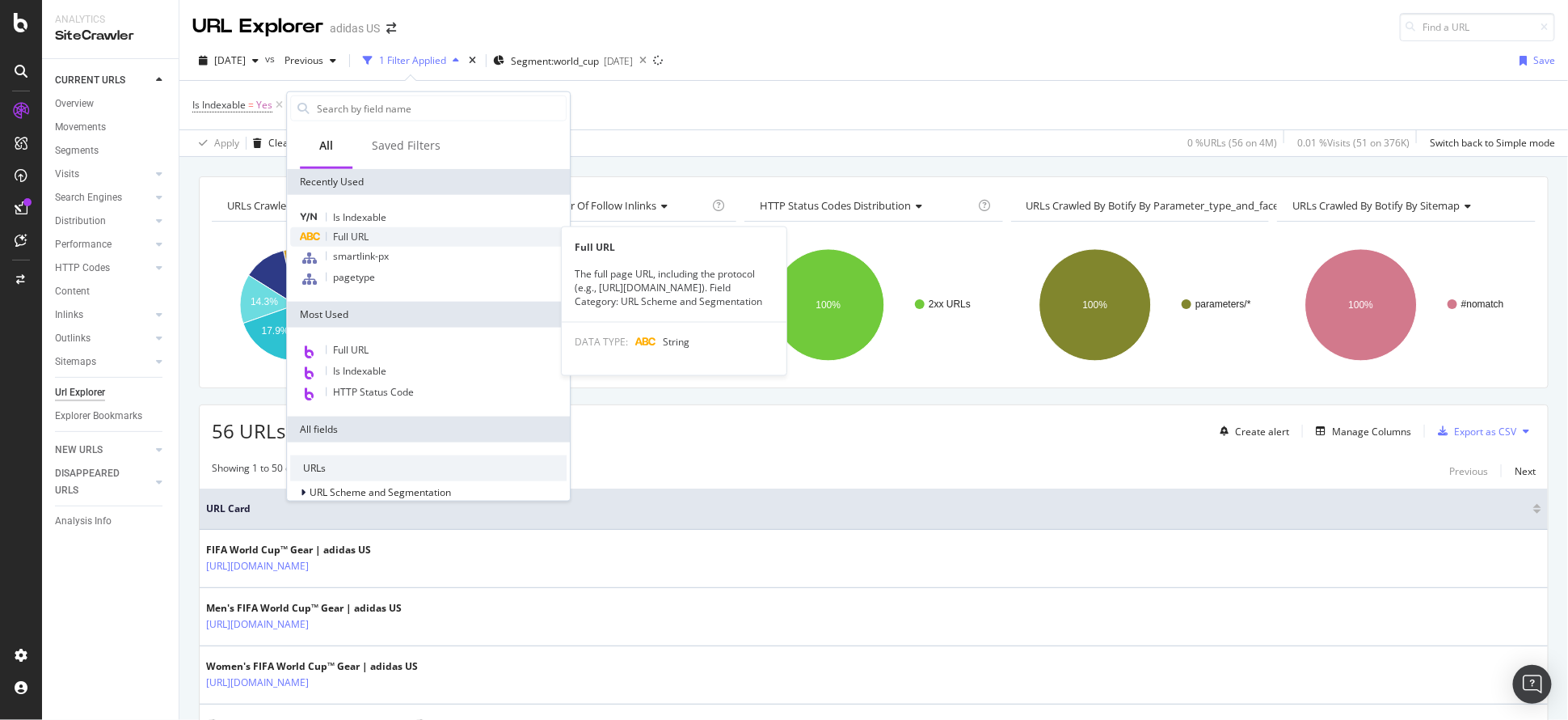
click at [361, 242] on span "Full URL" at bounding box center [351, 236] width 35 height 14
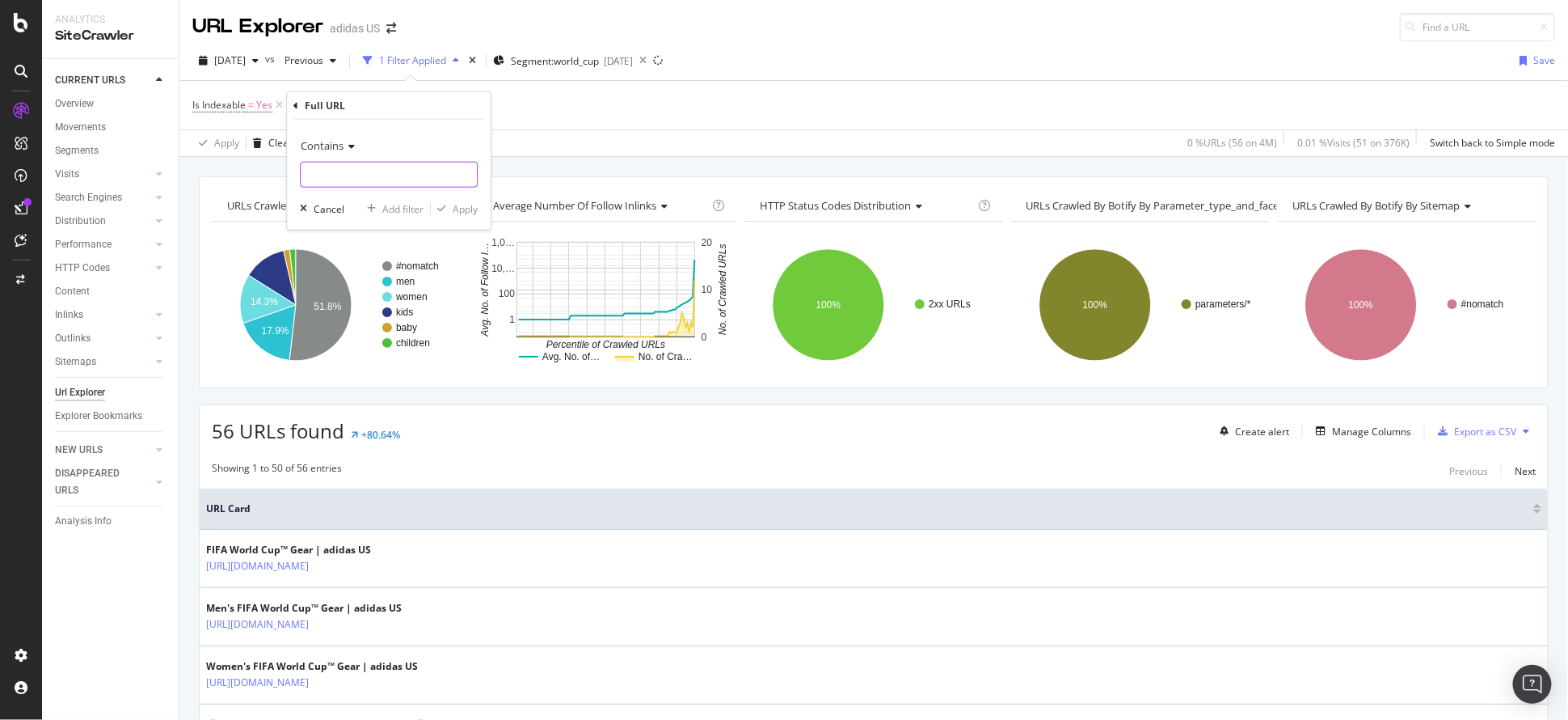
click at [332, 179] on input "text" at bounding box center [388, 174] width 176 height 26
type input "fifa_world_cup"
click at [479, 210] on div "Contains fifa_world_cup Cancel Add filter Apply" at bounding box center [388, 175] width 203 height 110
click at [466, 207] on div "Apply" at bounding box center [464, 209] width 25 height 14
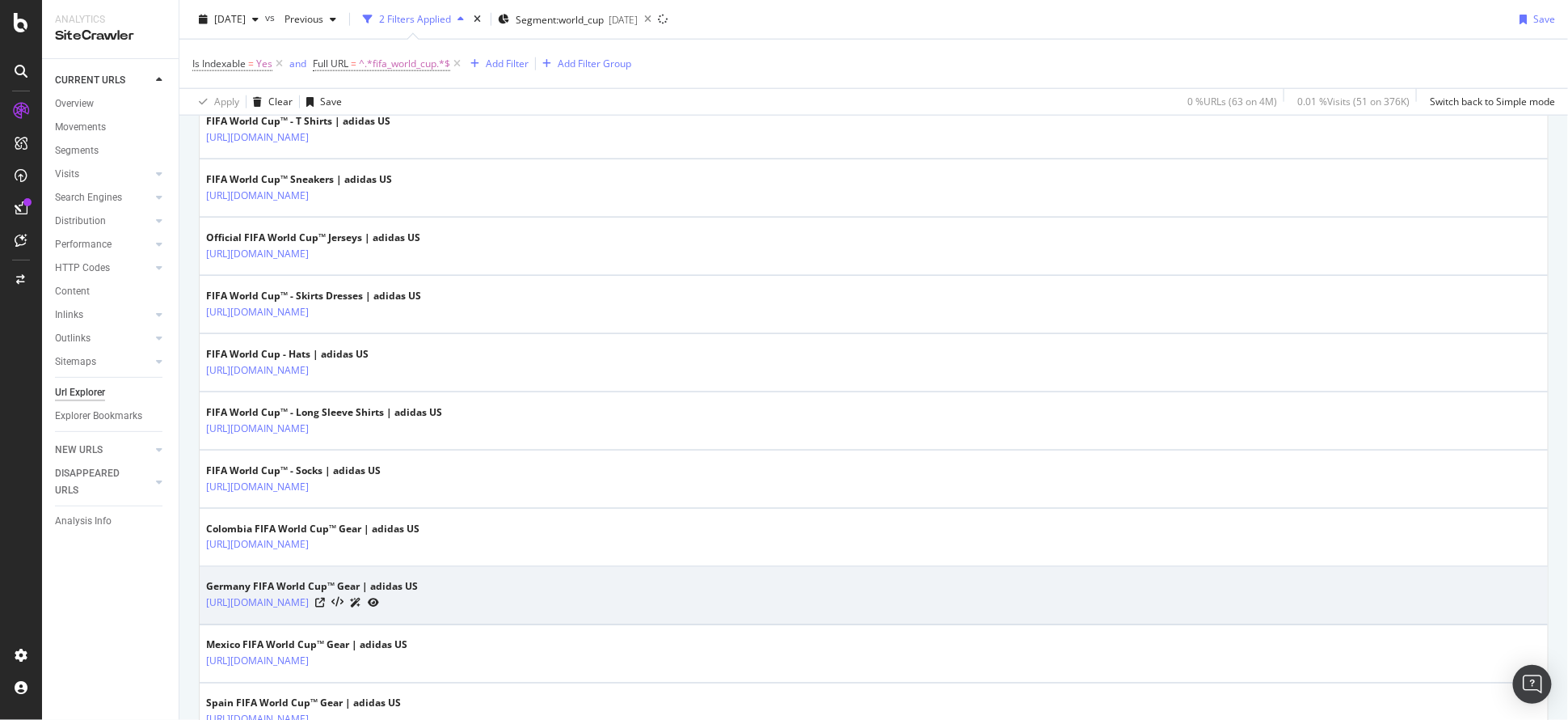
scroll to position [862, 0]
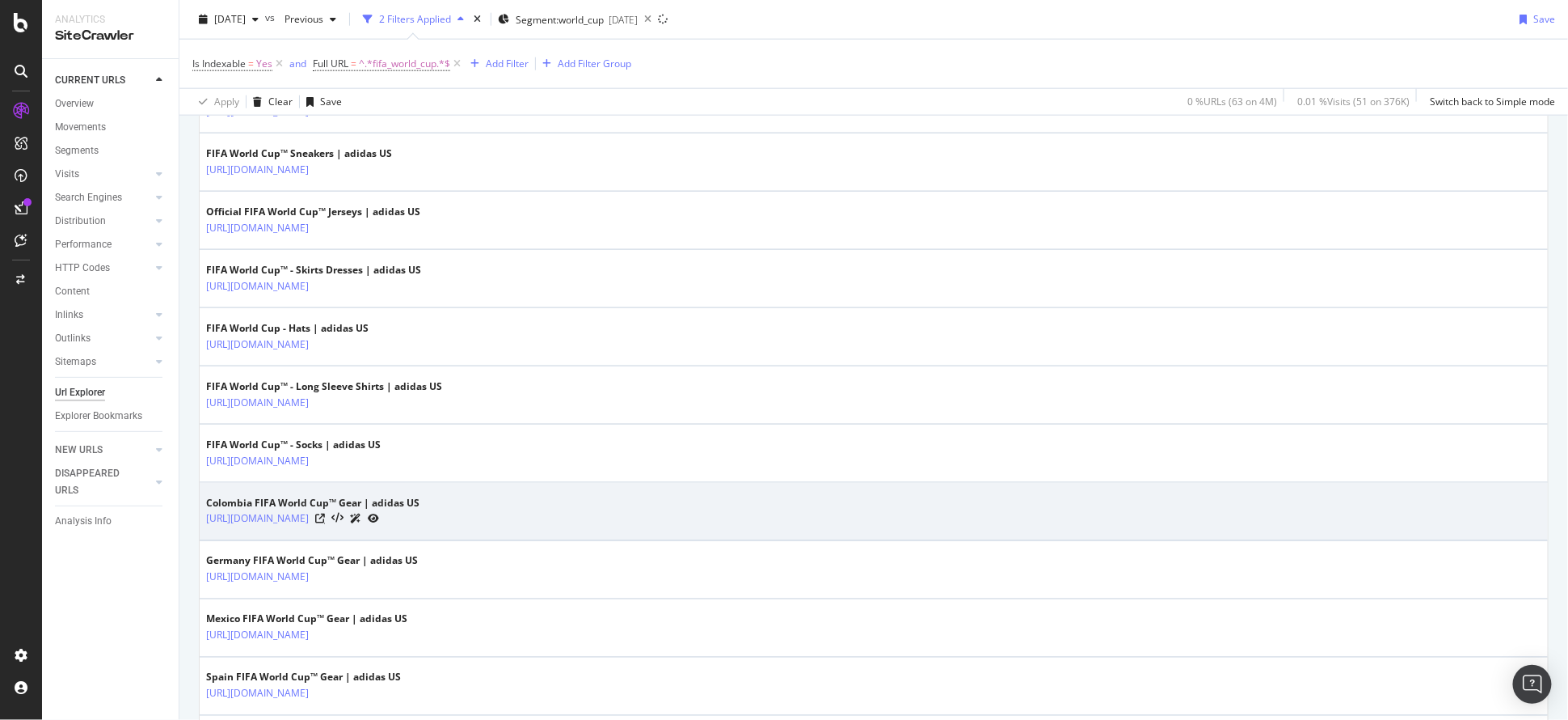
click at [378, 510] on div at bounding box center [347, 518] width 64 height 17
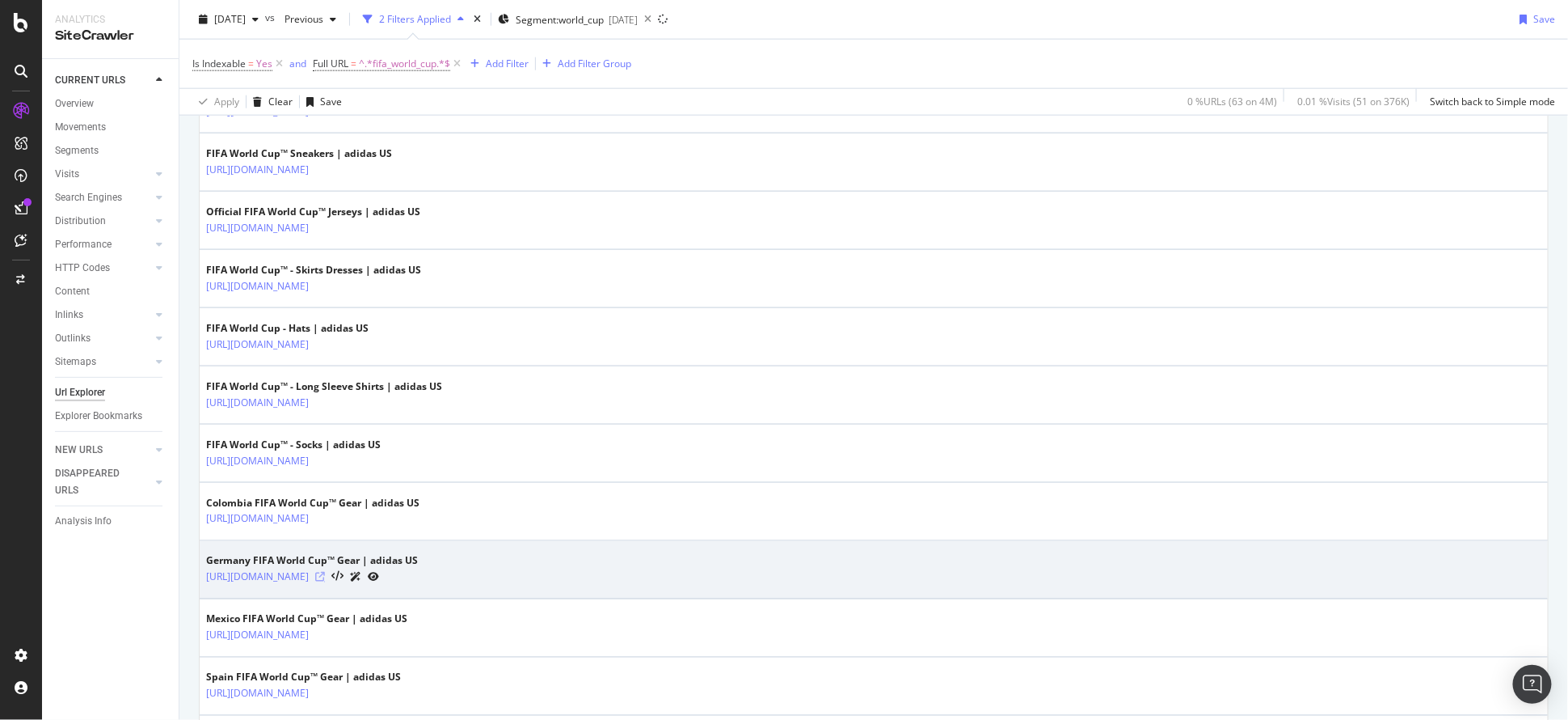
click at [324, 572] on icon at bounding box center [320, 577] width 10 height 10
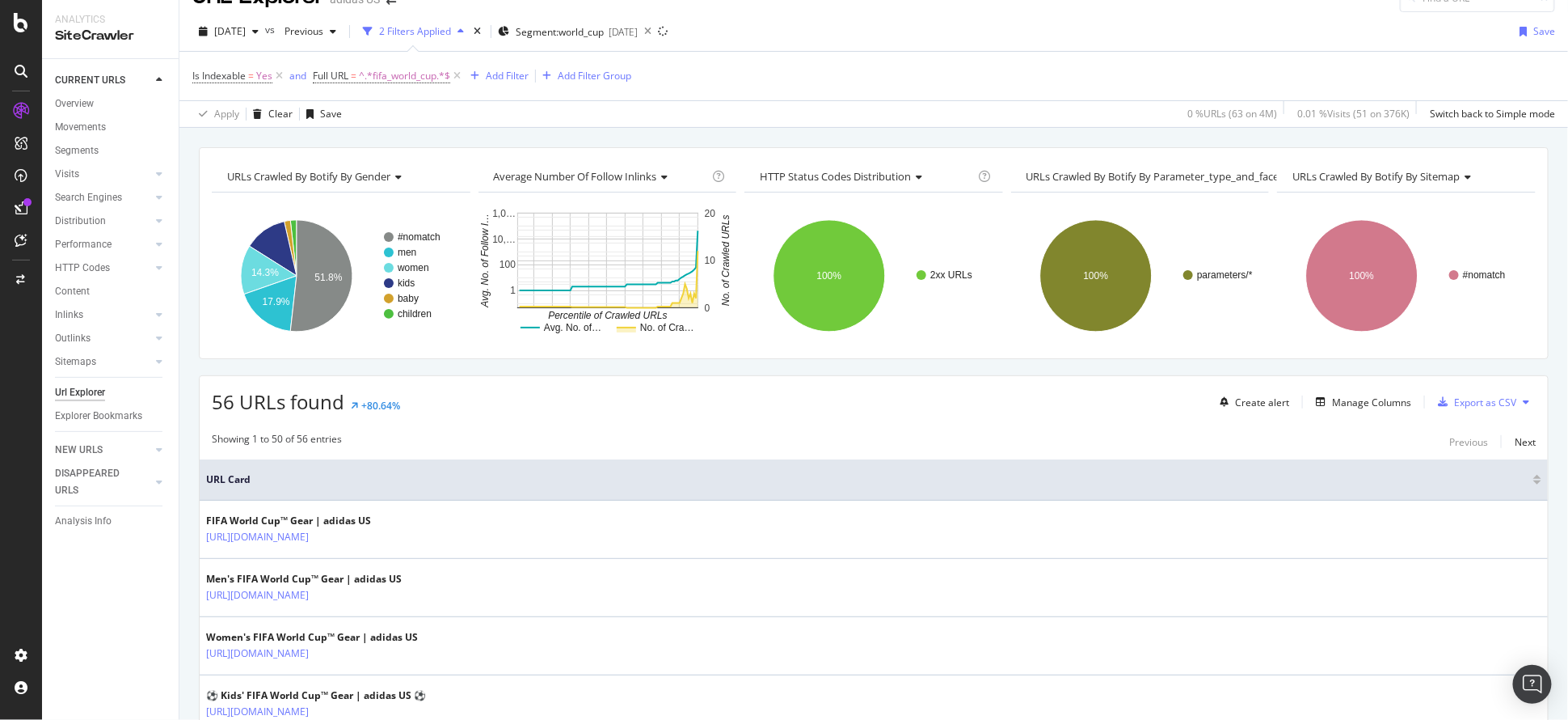
scroll to position [0, 0]
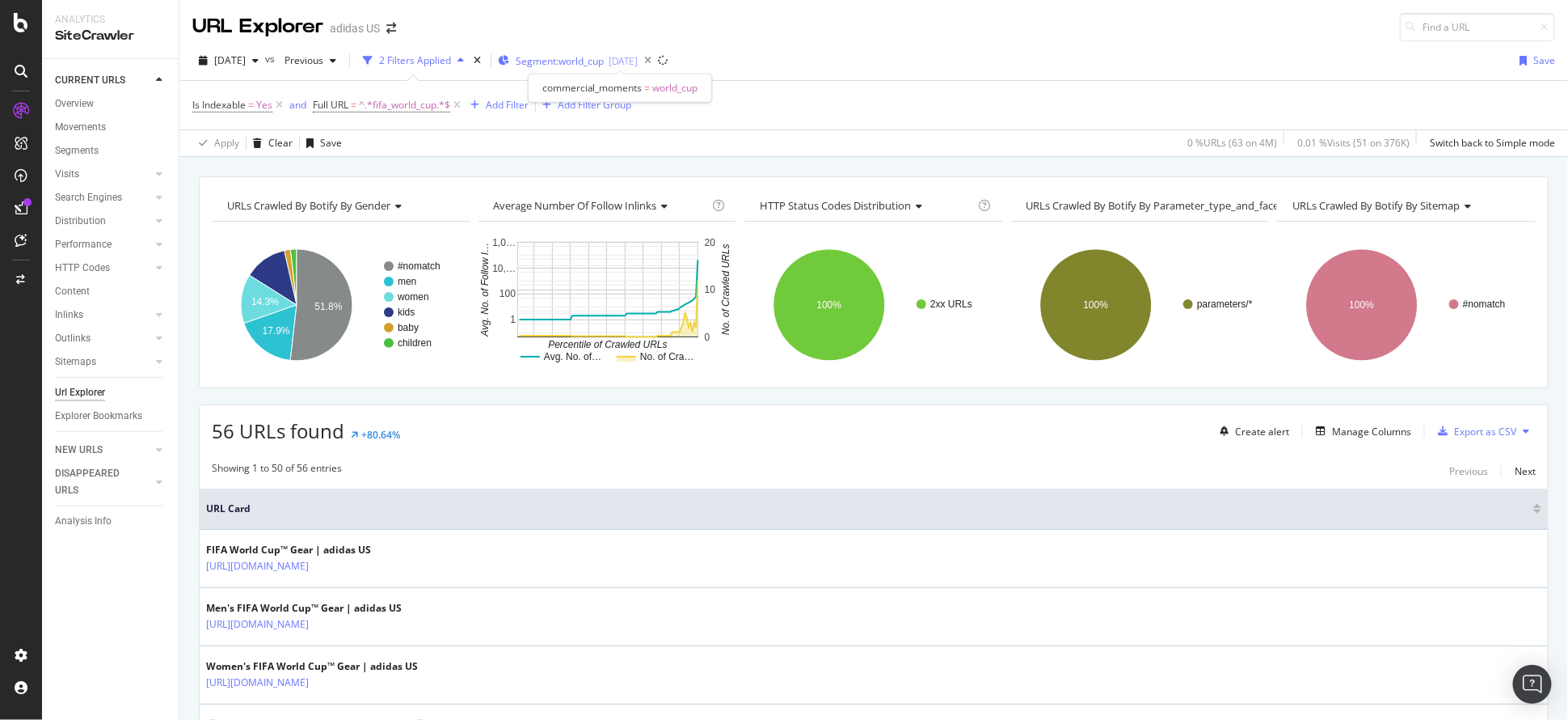
click at [604, 60] on span "Segment: world_cup" at bounding box center [559, 61] width 88 height 14
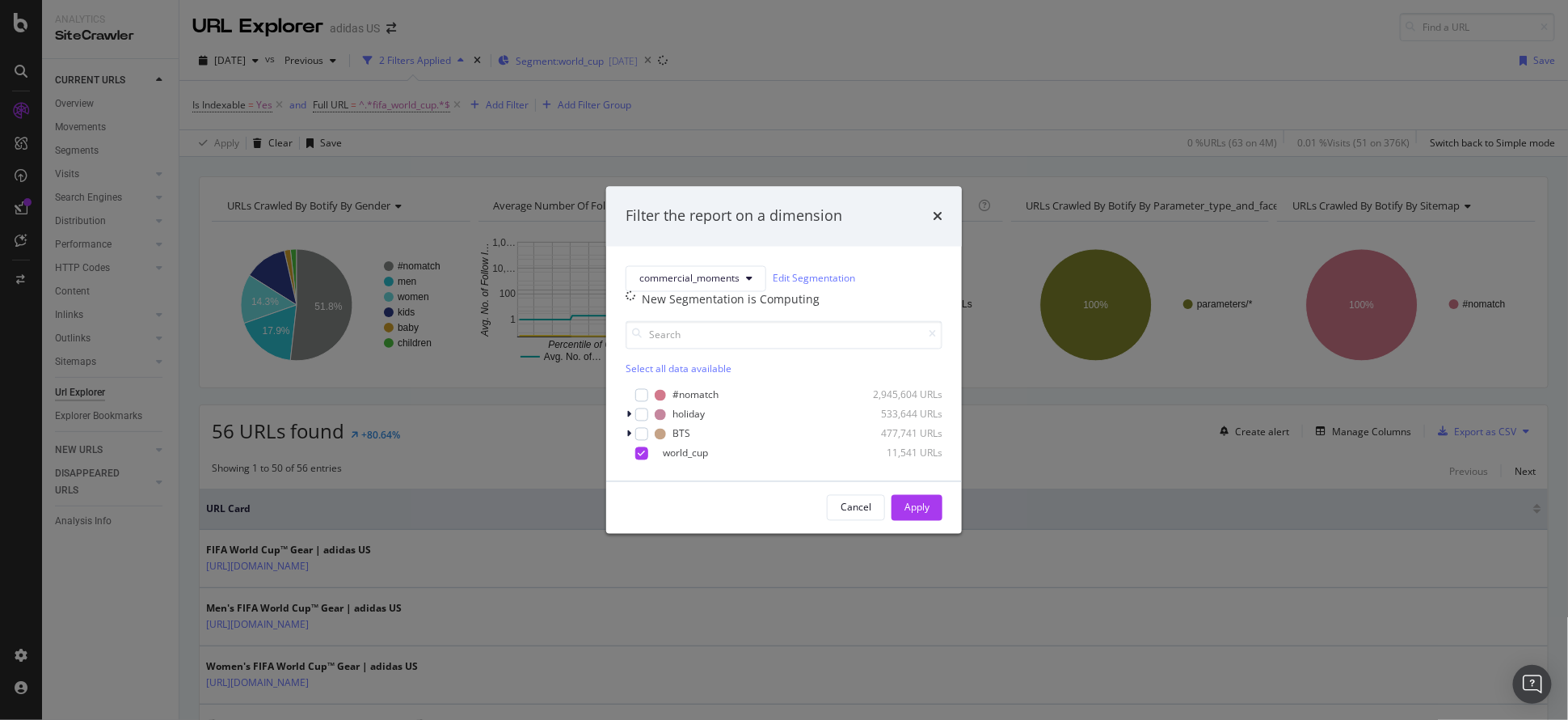
click at [624, 60] on div "Filter the report on a dimension commercial_moments Edit Segmentation New Segme…" at bounding box center [784, 360] width 1568 height 720
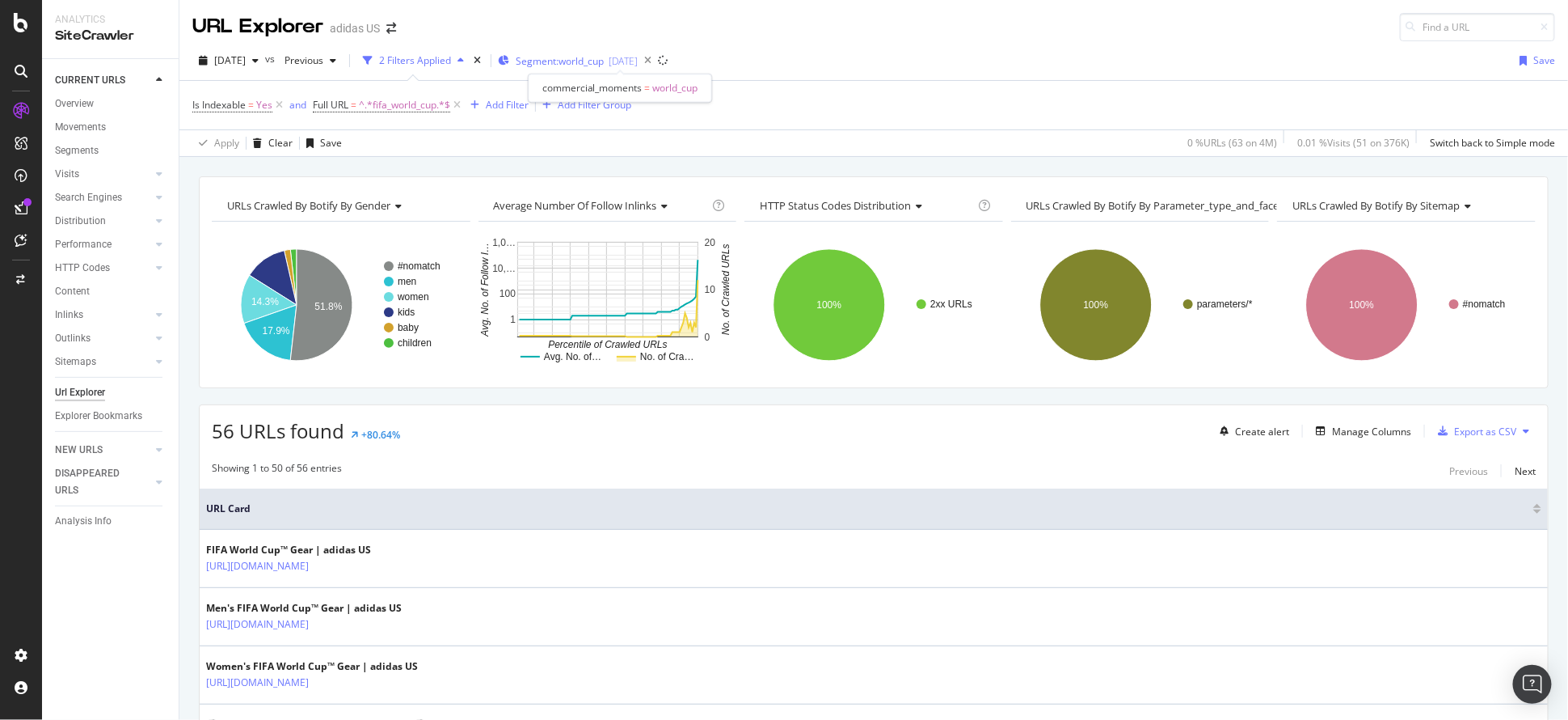
click at [604, 60] on span "Segment: world_cup" at bounding box center [559, 61] width 88 height 14
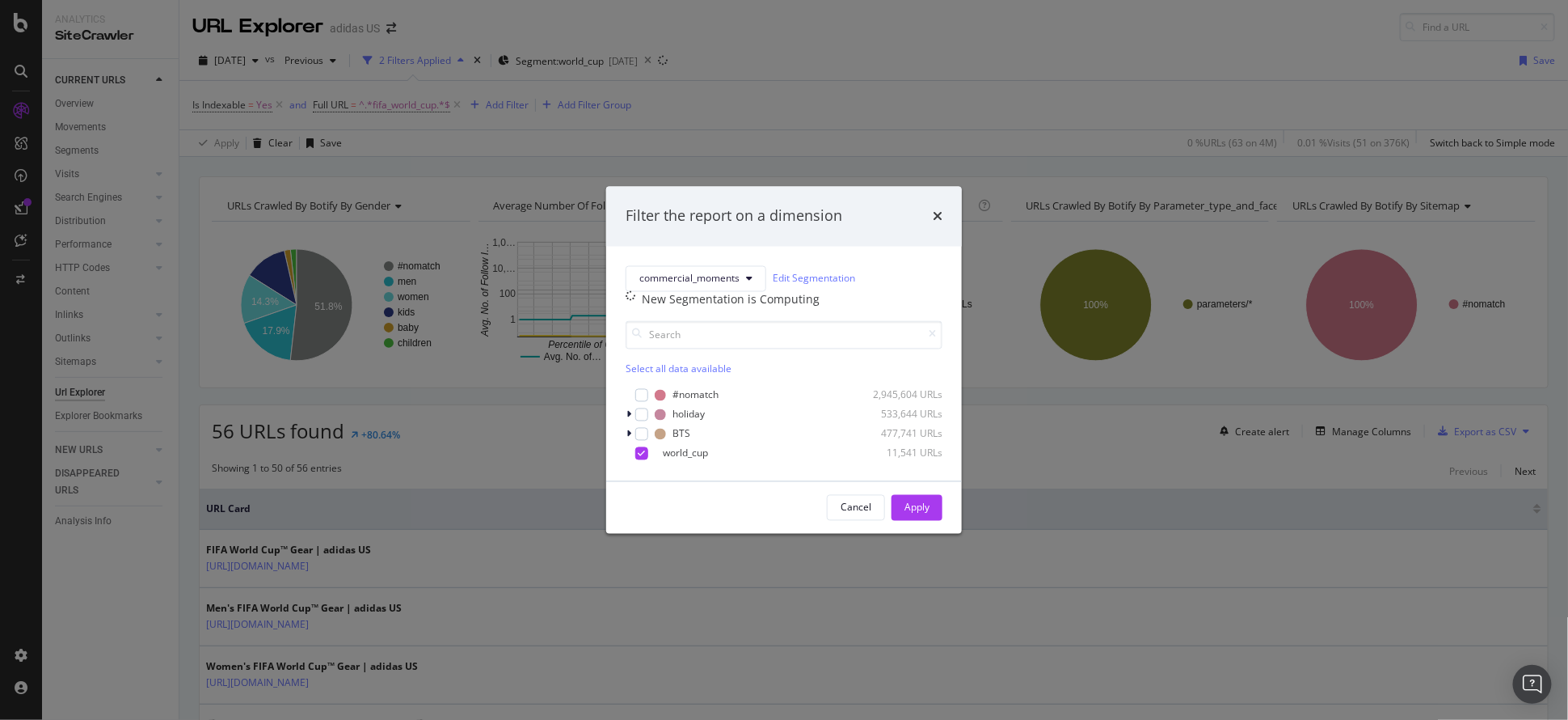
click at [701, 54] on div "Filter the report on a dimension commercial_moments Edit Segmentation New Segme…" at bounding box center [784, 360] width 1568 height 720
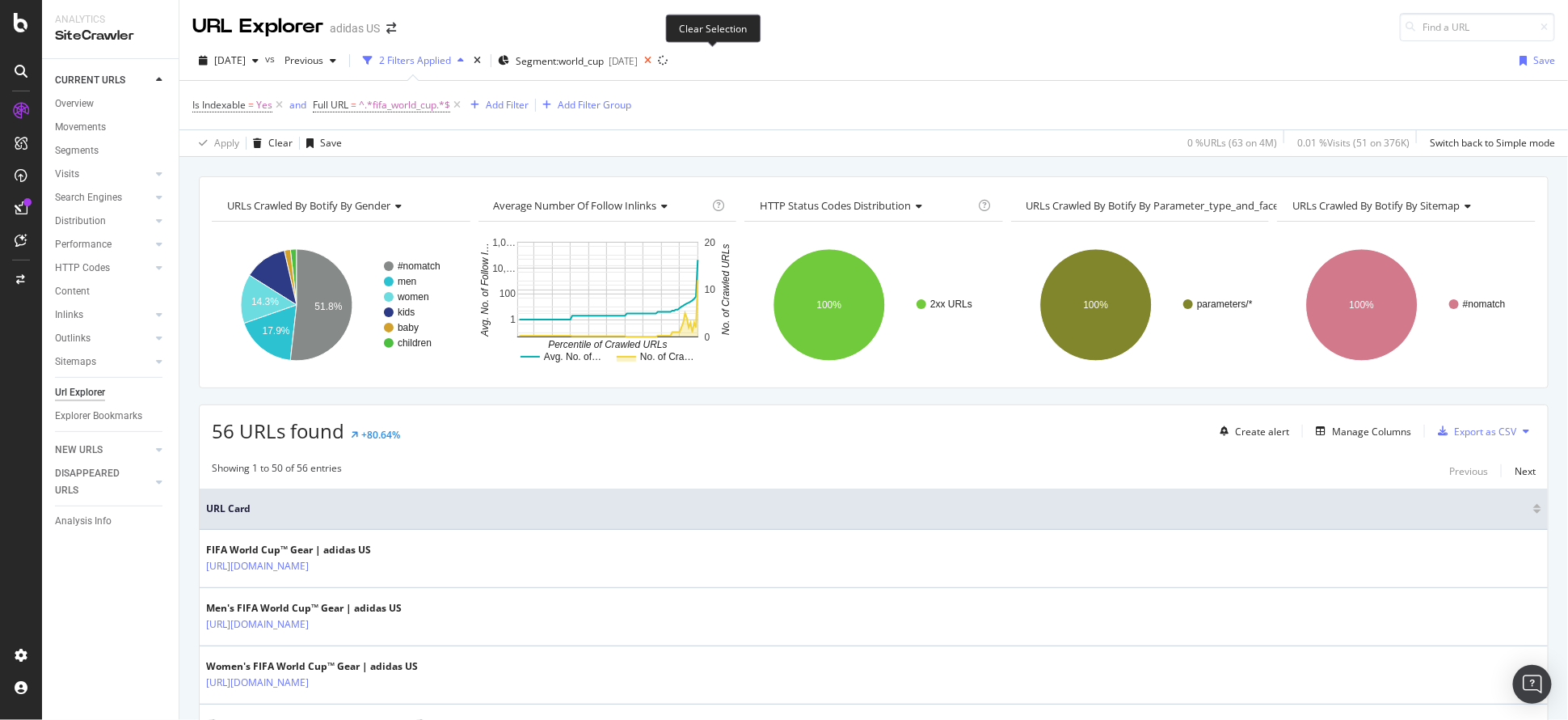
click at [658, 56] on icon at bounding box center [648, 60] width 21 height 23
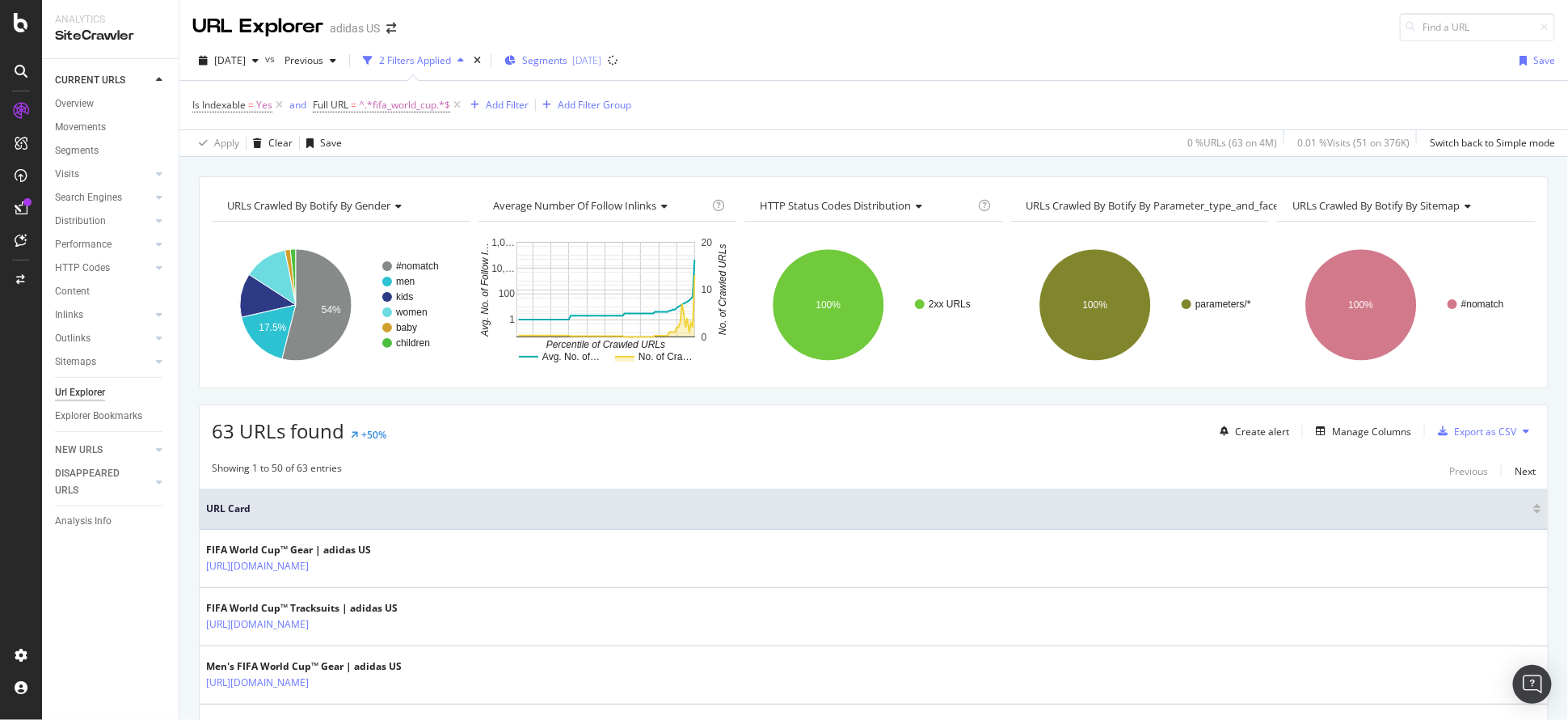
click at [567, 61] on span "Segments" at bounding box center [545, 60] width 45 height 14
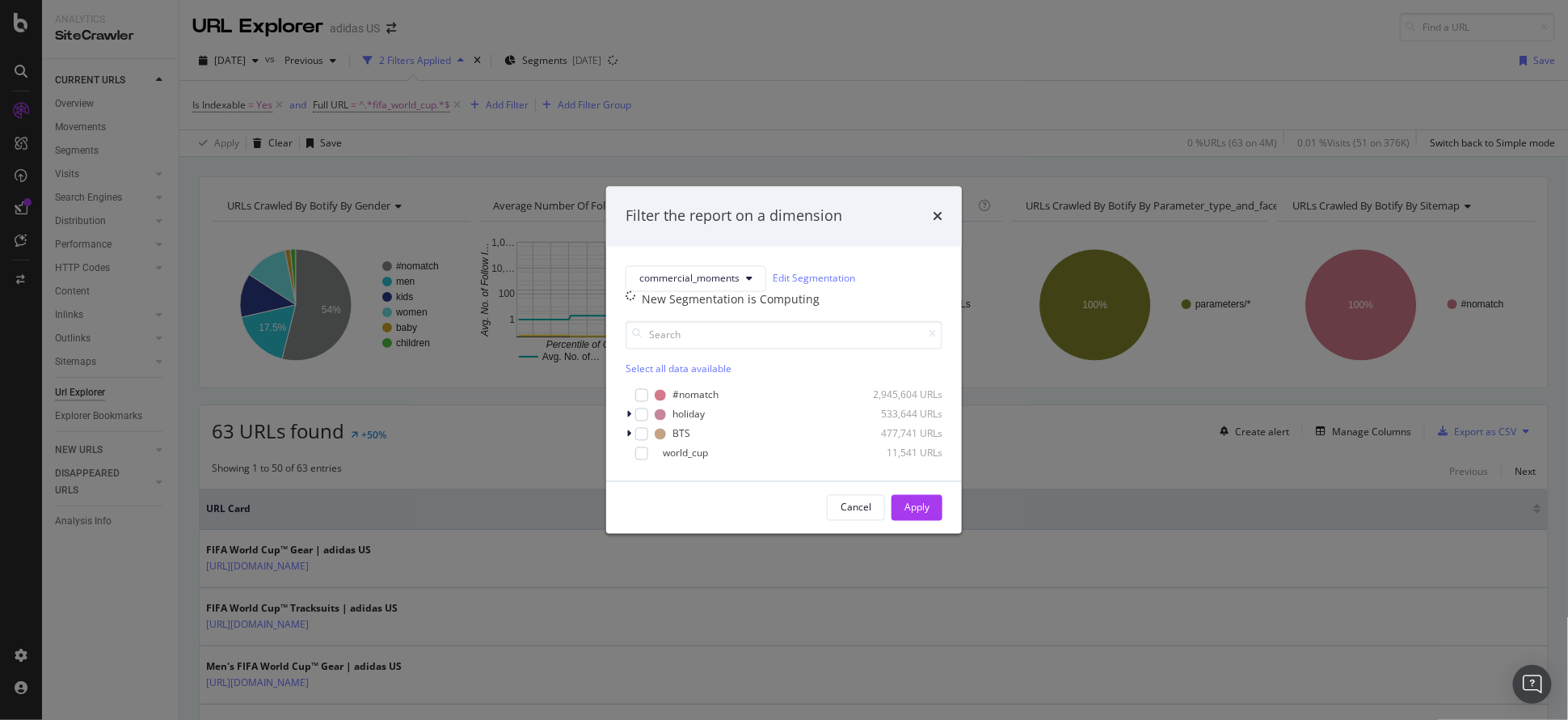
click at [927, 82] on div "Filter the report on a dimension commercial_moments Edit Segmentation New Segme…" at bounding box center [784, 360] width 1568 height 720
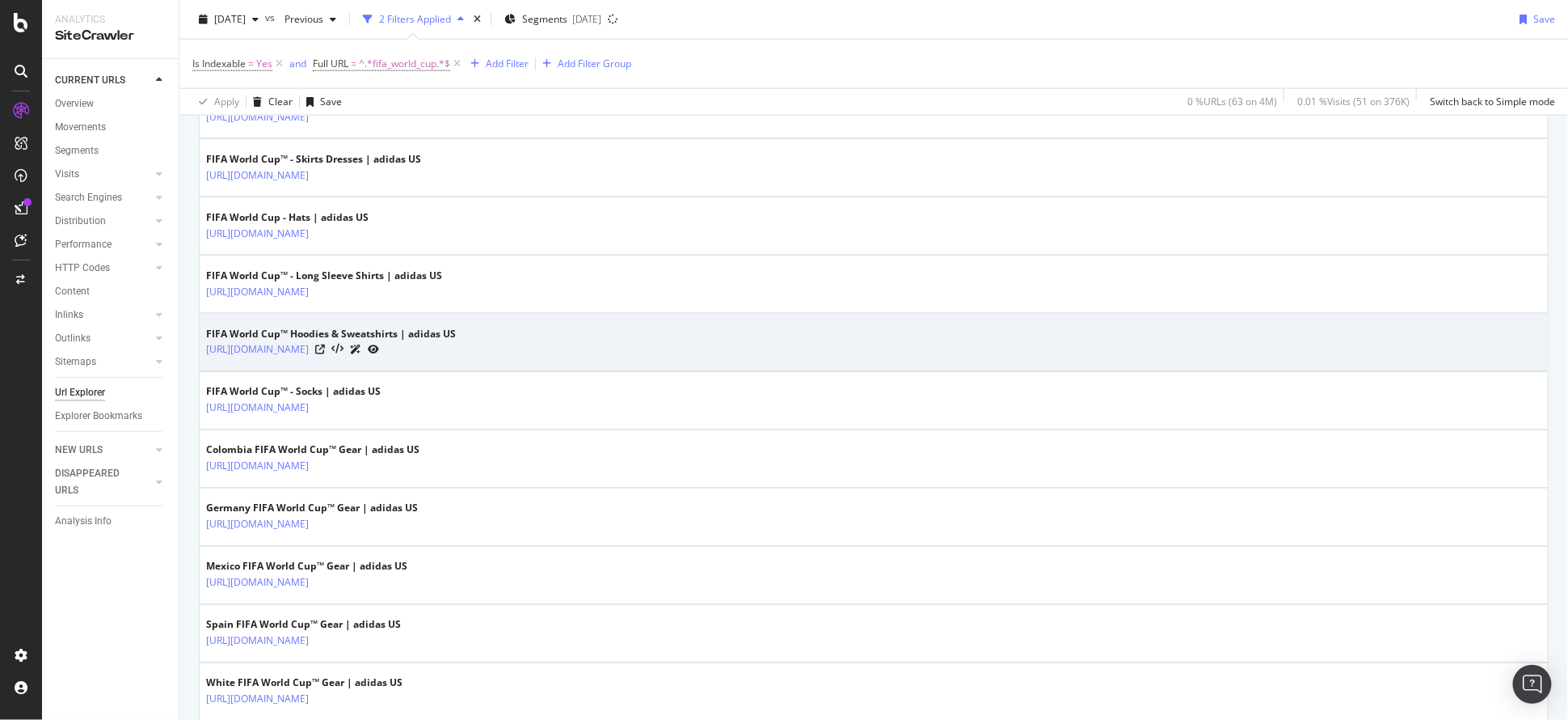
scroll to position [1078, 0]
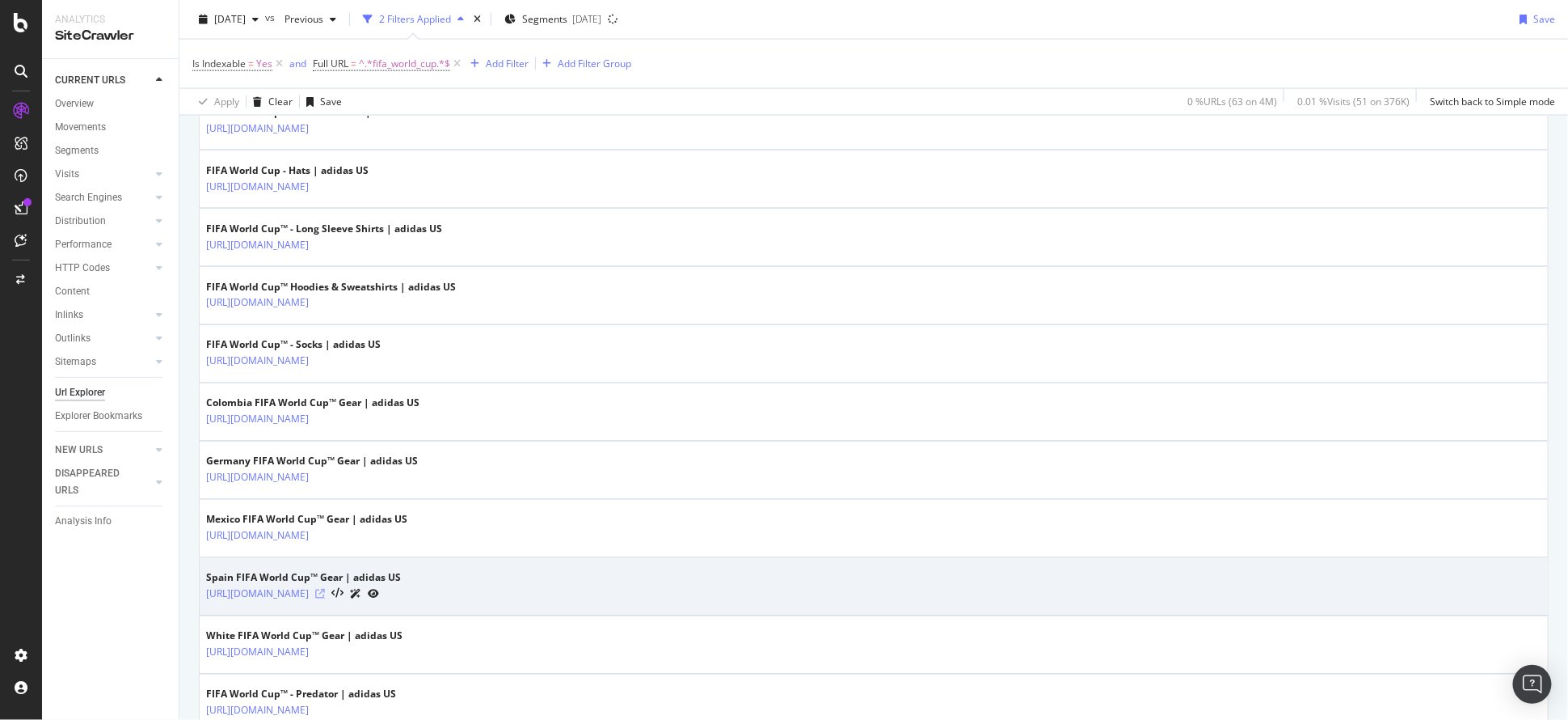
click at [324, 589] on icon at bounding box center [320, 594] width 10 height 10
